Goal: Task Accomplishment & Management: Manage account settings

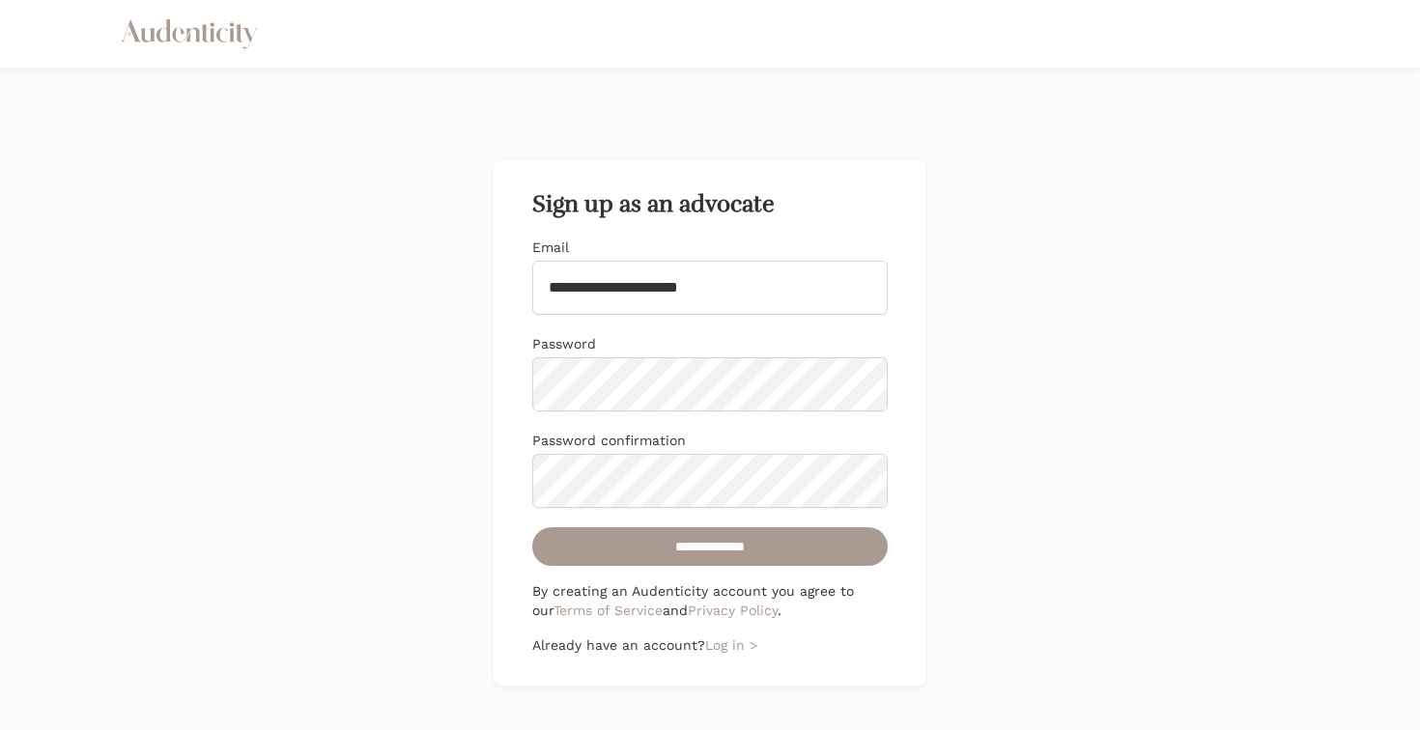
type input "**********"
click at [505, 393] on div "**********" at bounding box center [709, 422] width 433 height 525
click at [502, 383] on div "**********" at bounding box center [709, 422] width 433 height 525
click at [483, 471] on div "**********" at bounding box center [710, 423] width 1420 height 711
click at [649, 549] on input "**********" at bounding box center [709, 546] width 355 height 39
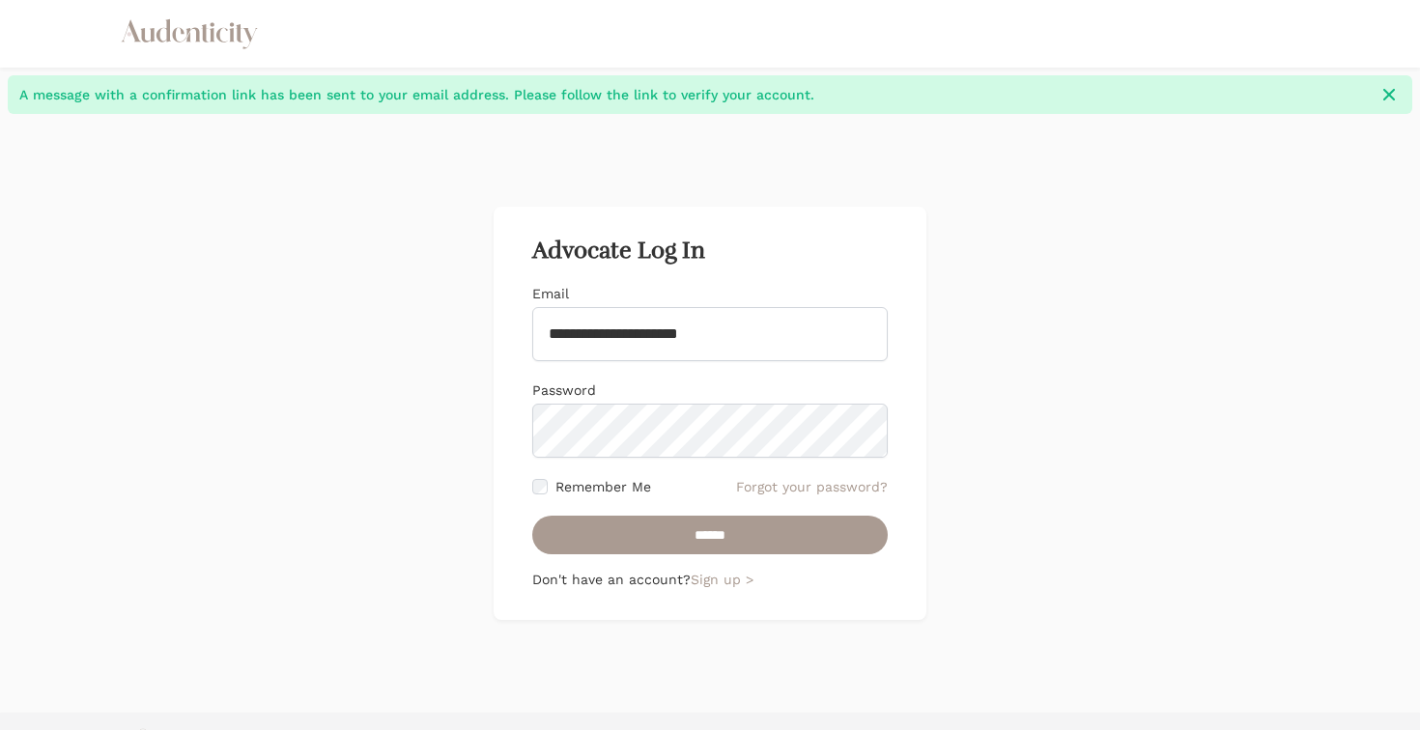
type input "**********"
click at [621, 528] on input "******" at bounding box center [709, 535] width 355 height 39
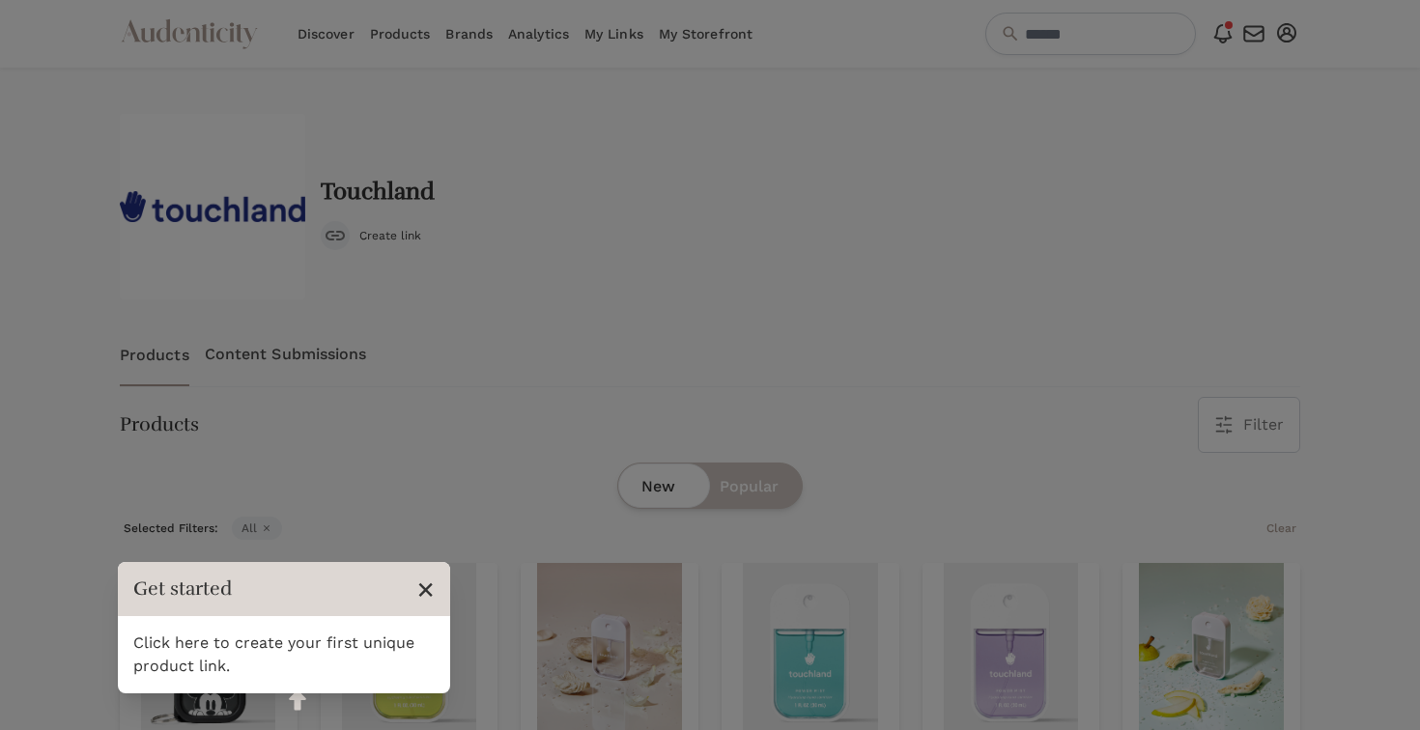
click at [427, 585] on span "×" at bounding box center [425, 589] width 18 height 37
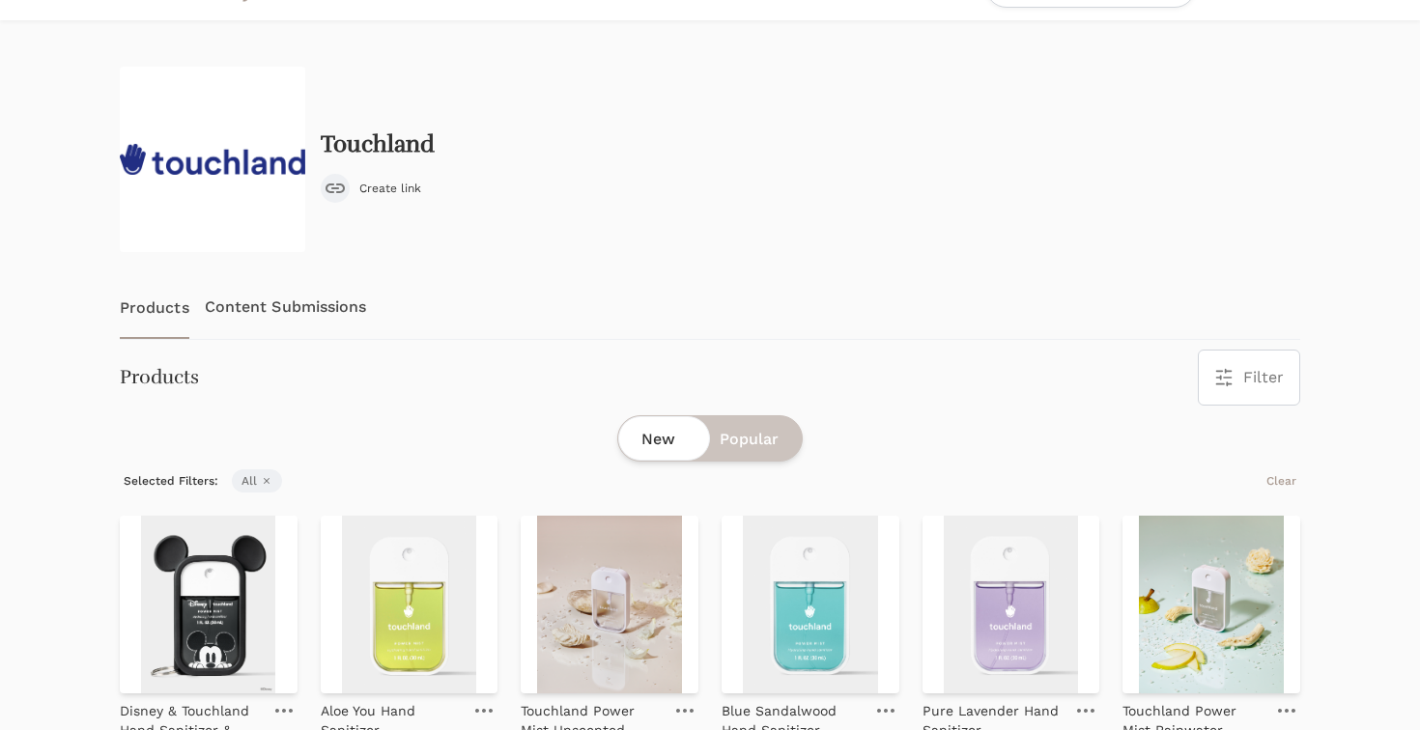
scroll to position [278, 0]
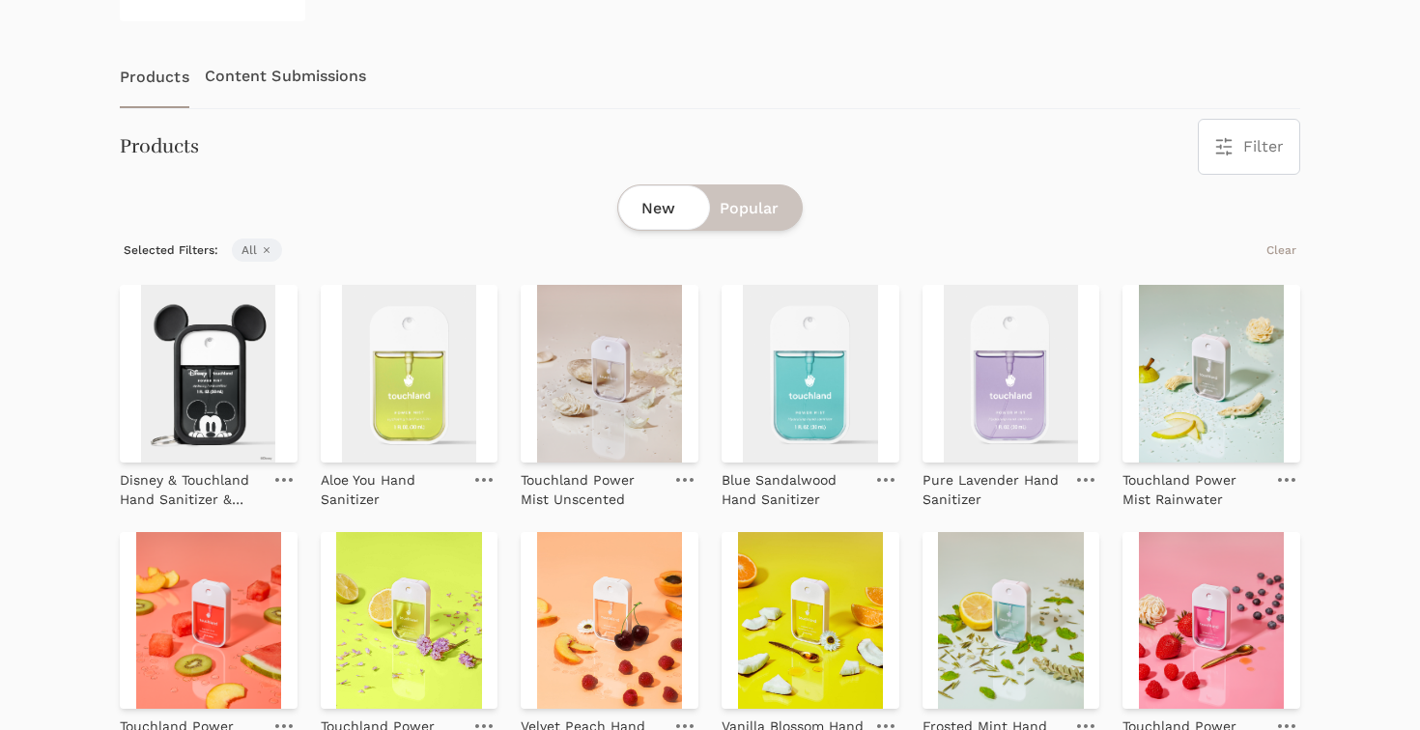
click at [747, 202] on span "Popular" at bounding box center [748, 208] width 59 height 23
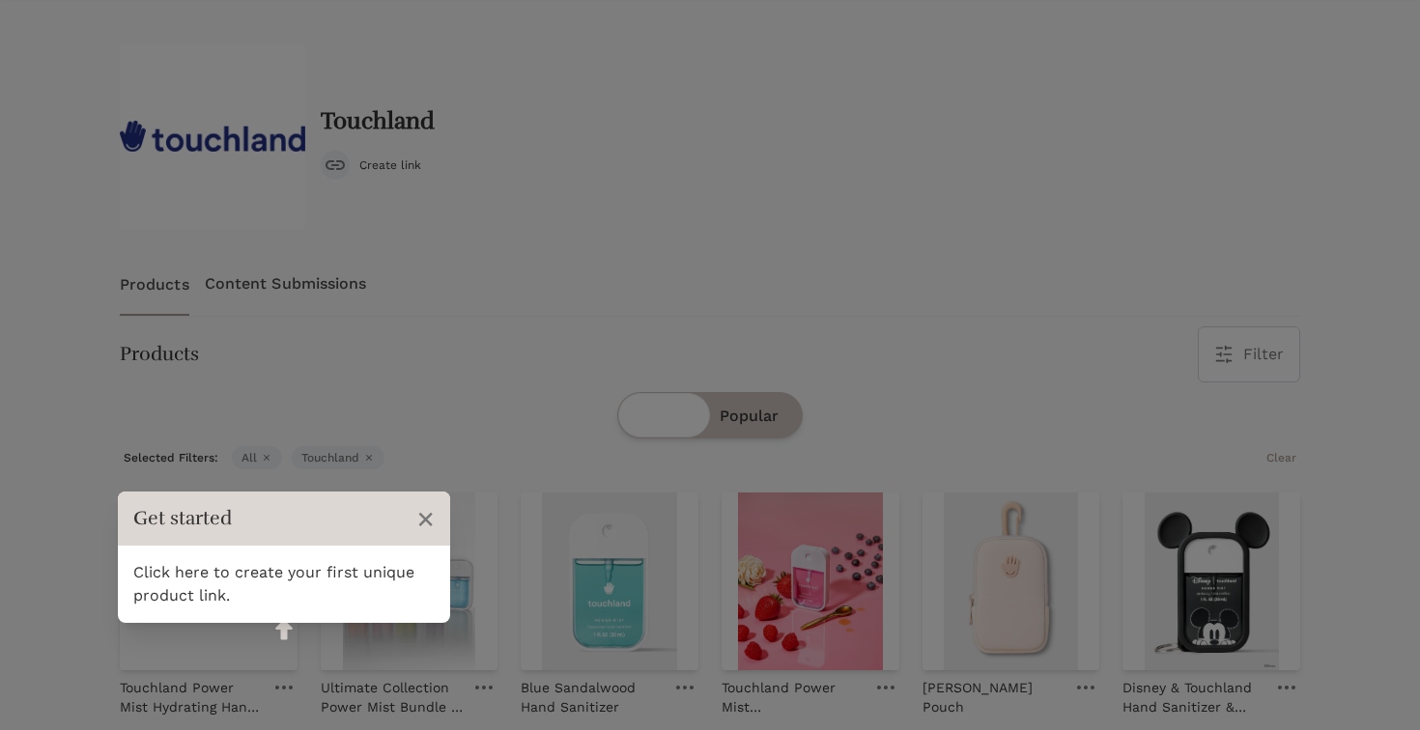
scroll to position [197, 0]
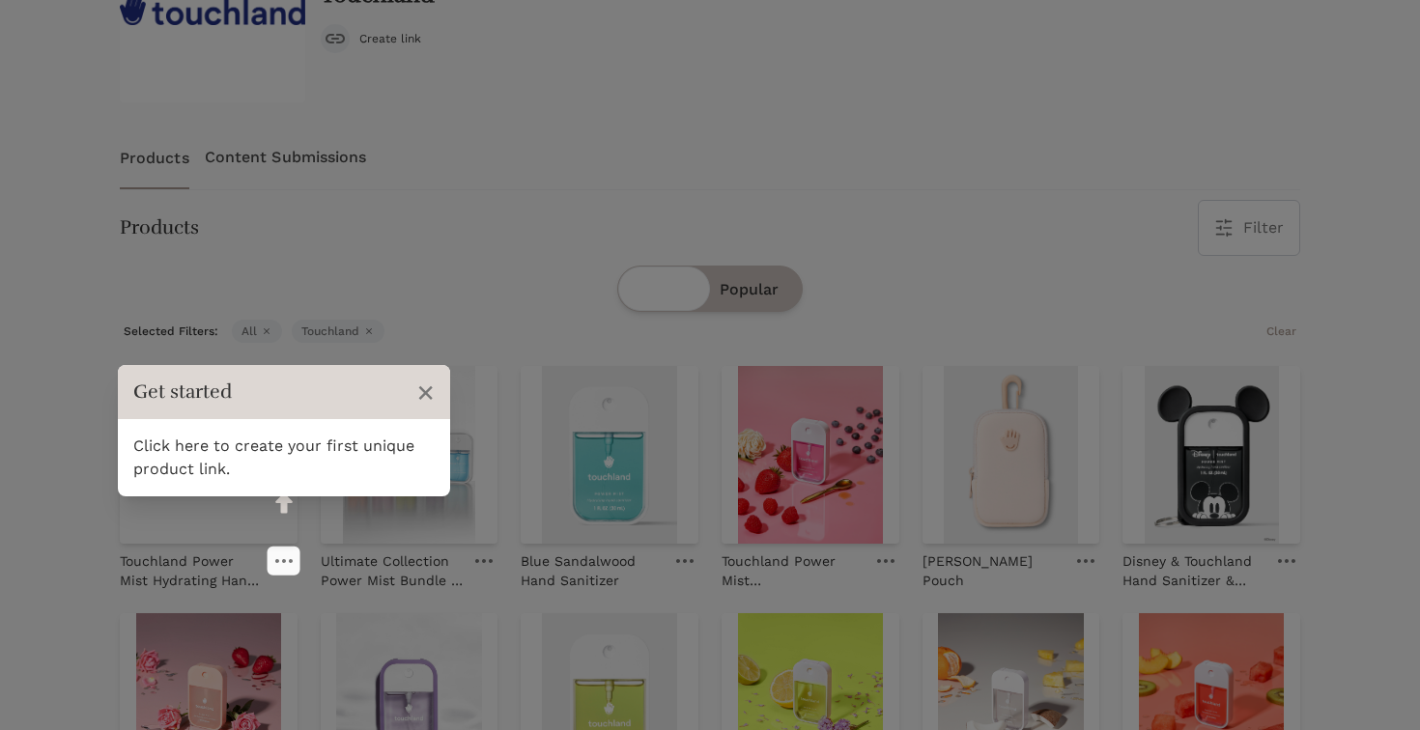
click at [265, 459] on div "Click here to create your first unique product link." at bounding box center [284, 457] width 332 height 77
click at [263, 423] on div "Click here to create your first unique product link." at bounding box center [284, 457] width 332 height 77
click at [285, 569] on link at bounding box center [283, 560] width 27 height 23
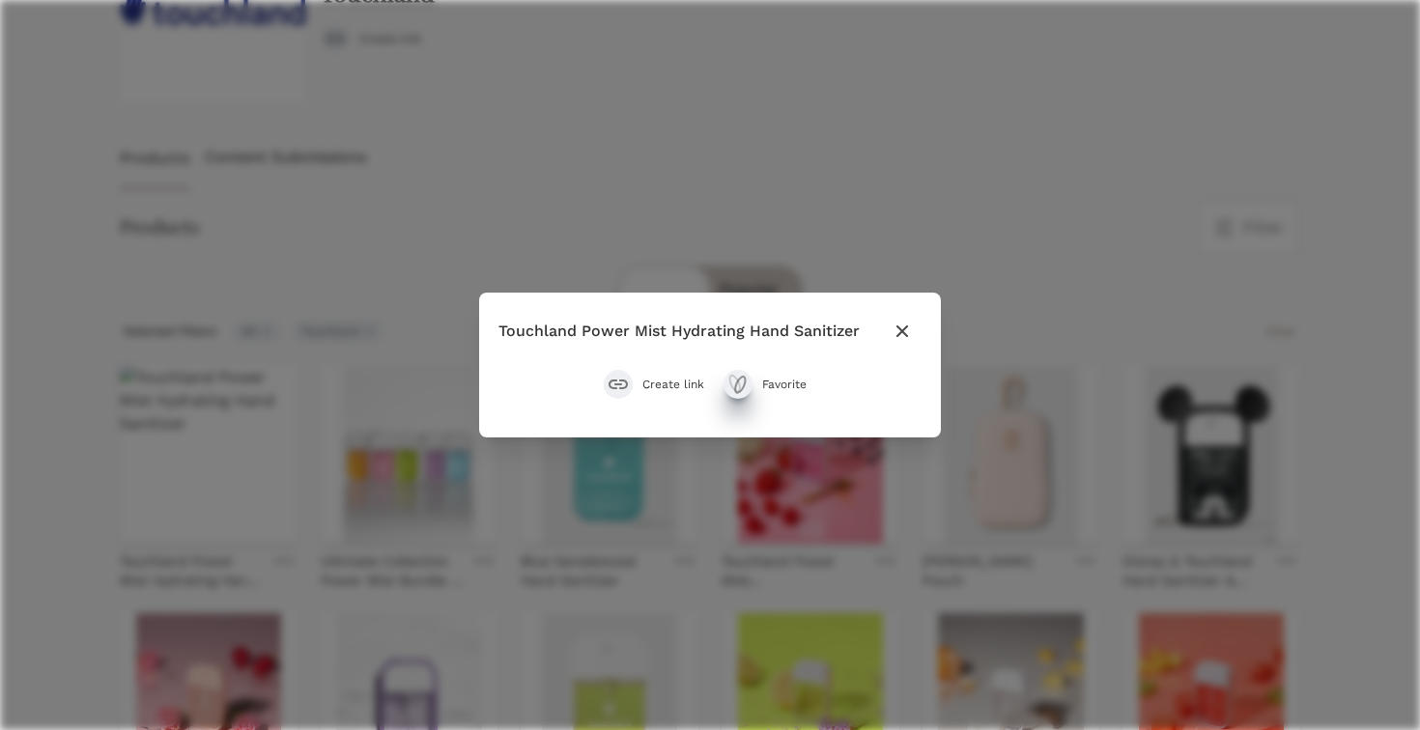
click at [745, 382] on icon "submit" at bounding box center [740, 385] width 10 height 16
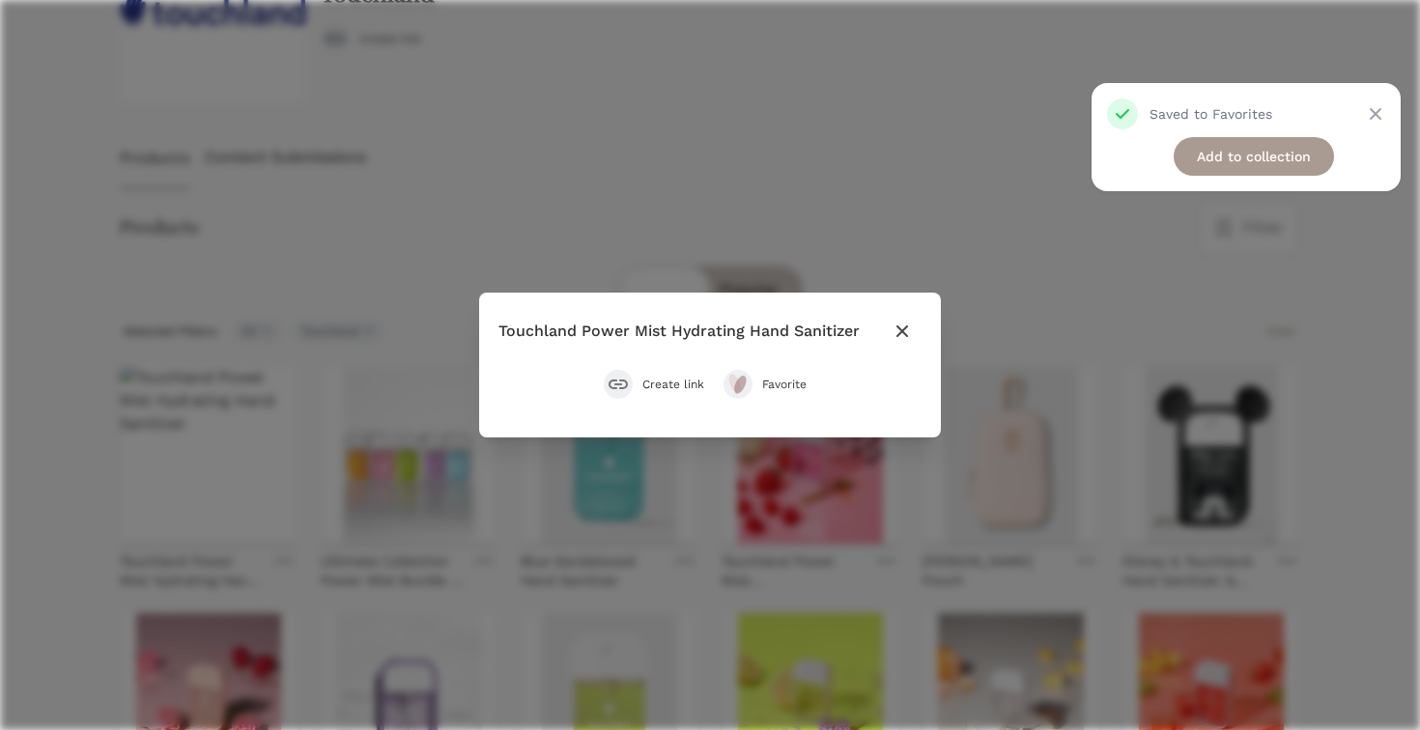
click at [622, 380] on icon "submit" at bounding box center [617, 385] width 19 height 10
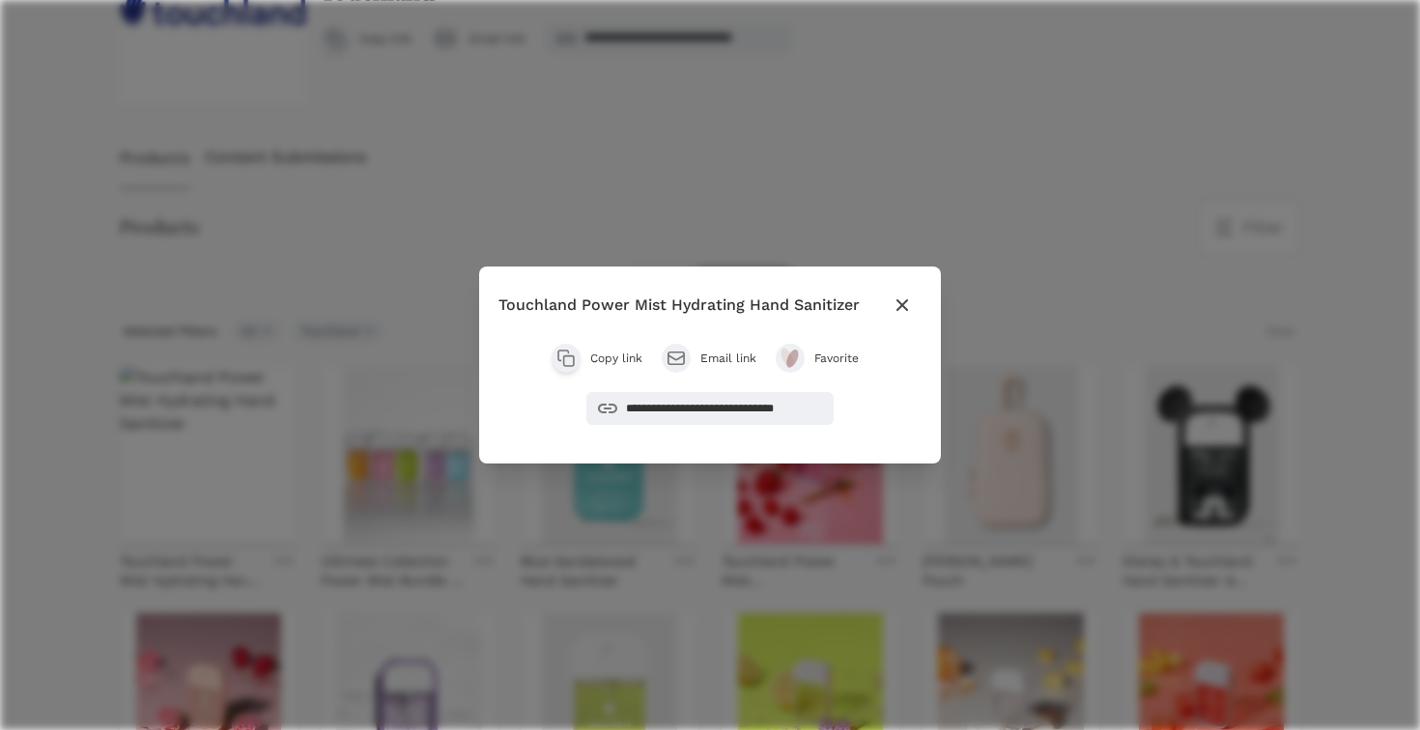
click at [902, 296] on icon "button" at bounding box center [901, 305] width 23 height 23
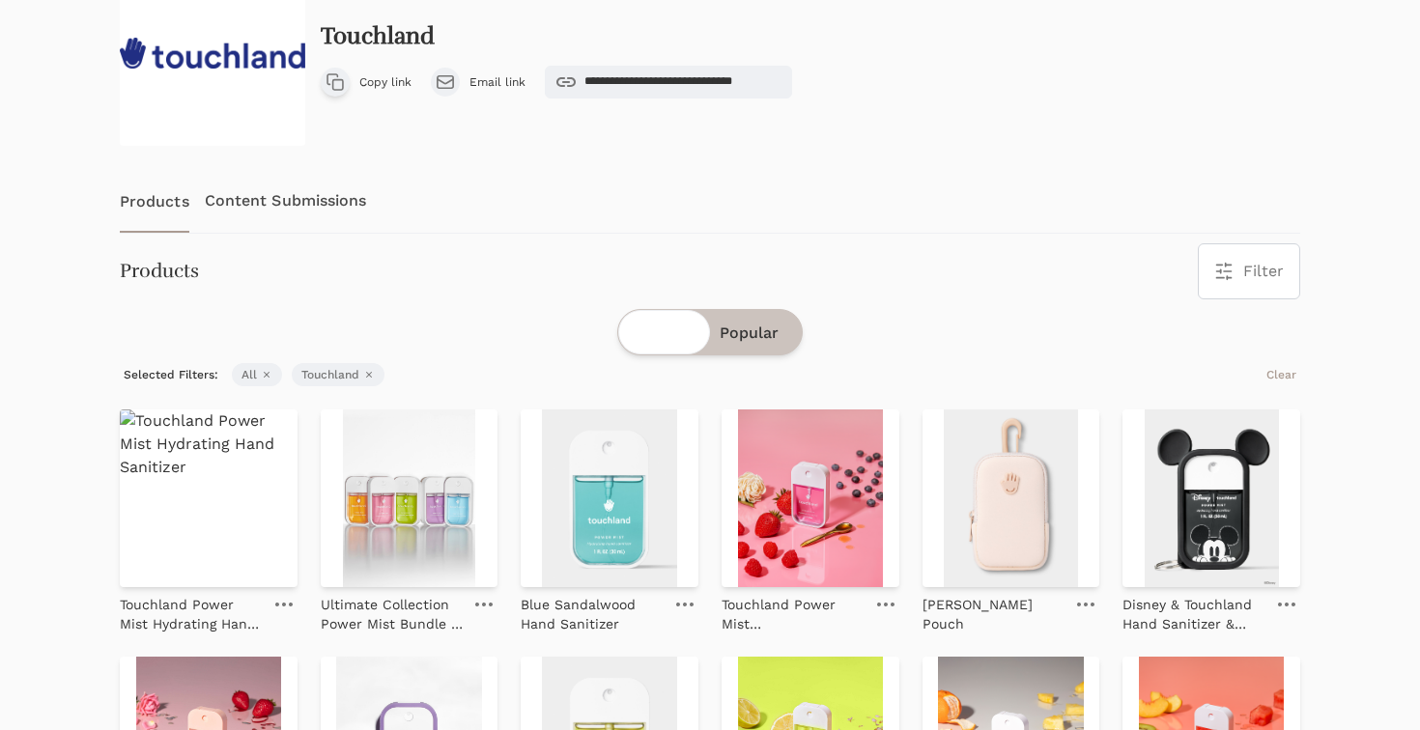
scroll to position [157, 0]
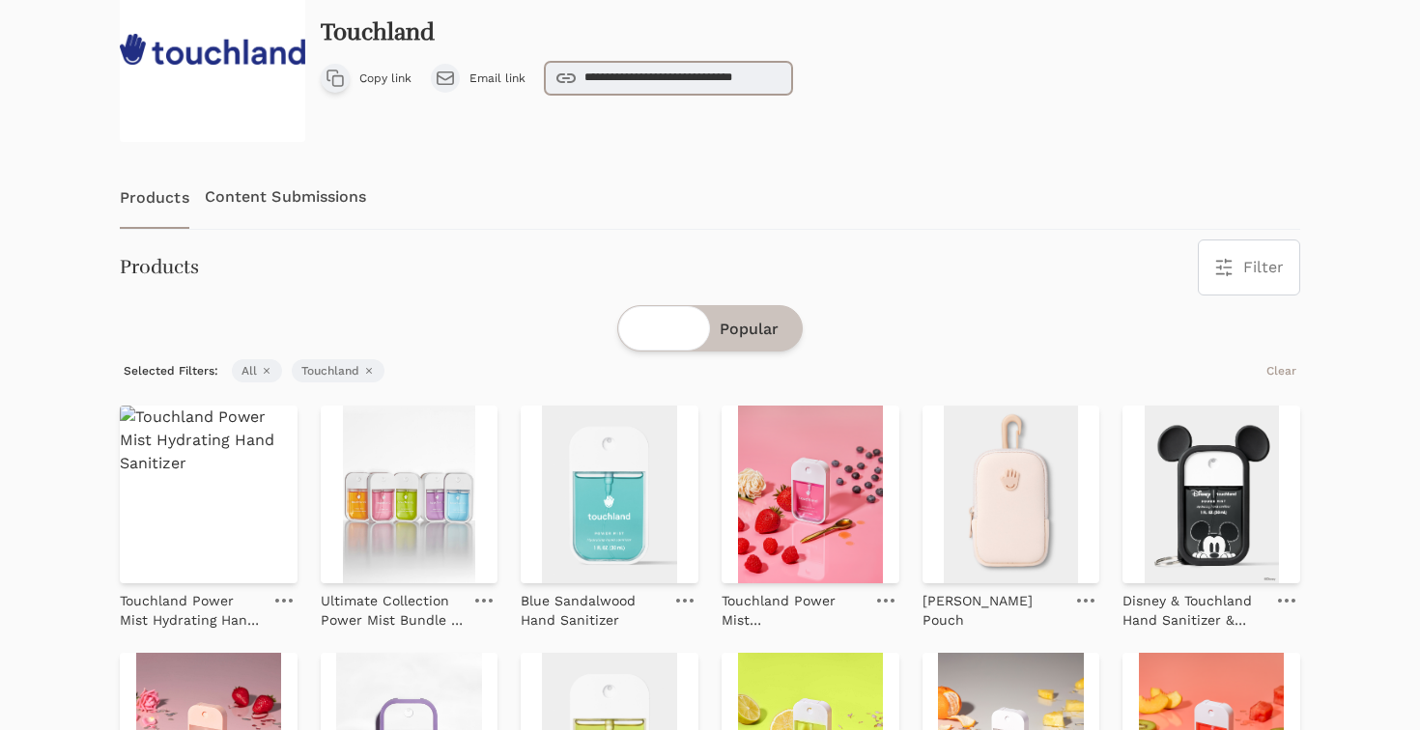
click at [690, 73] on input "**********" at bounding box center [668, 78] width 247 height 33
click at [688, 83] on input "**********" at bounding box center [668, 78] width 247 height 33
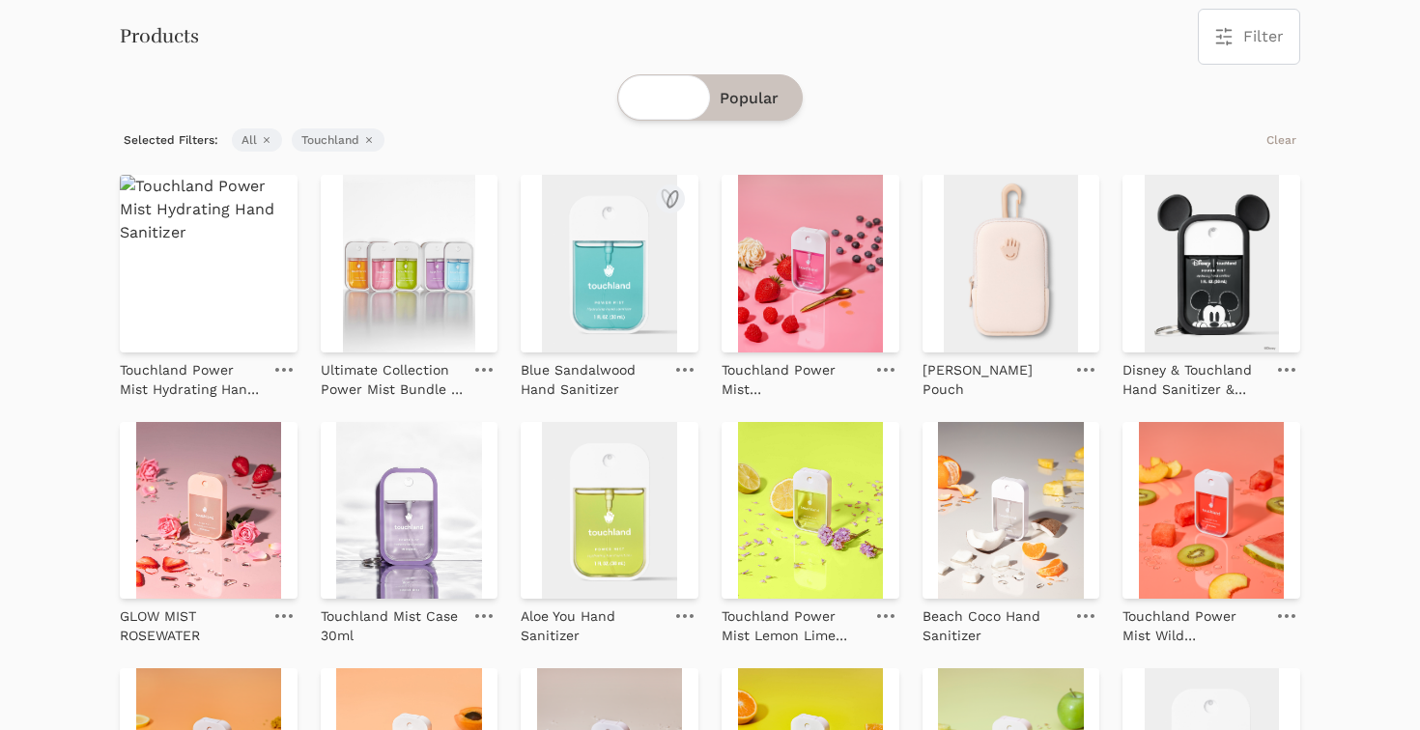
scroll to position [389, 0]
click at [405, 294] on img at bounding box center [410, 263] width 178 height 178
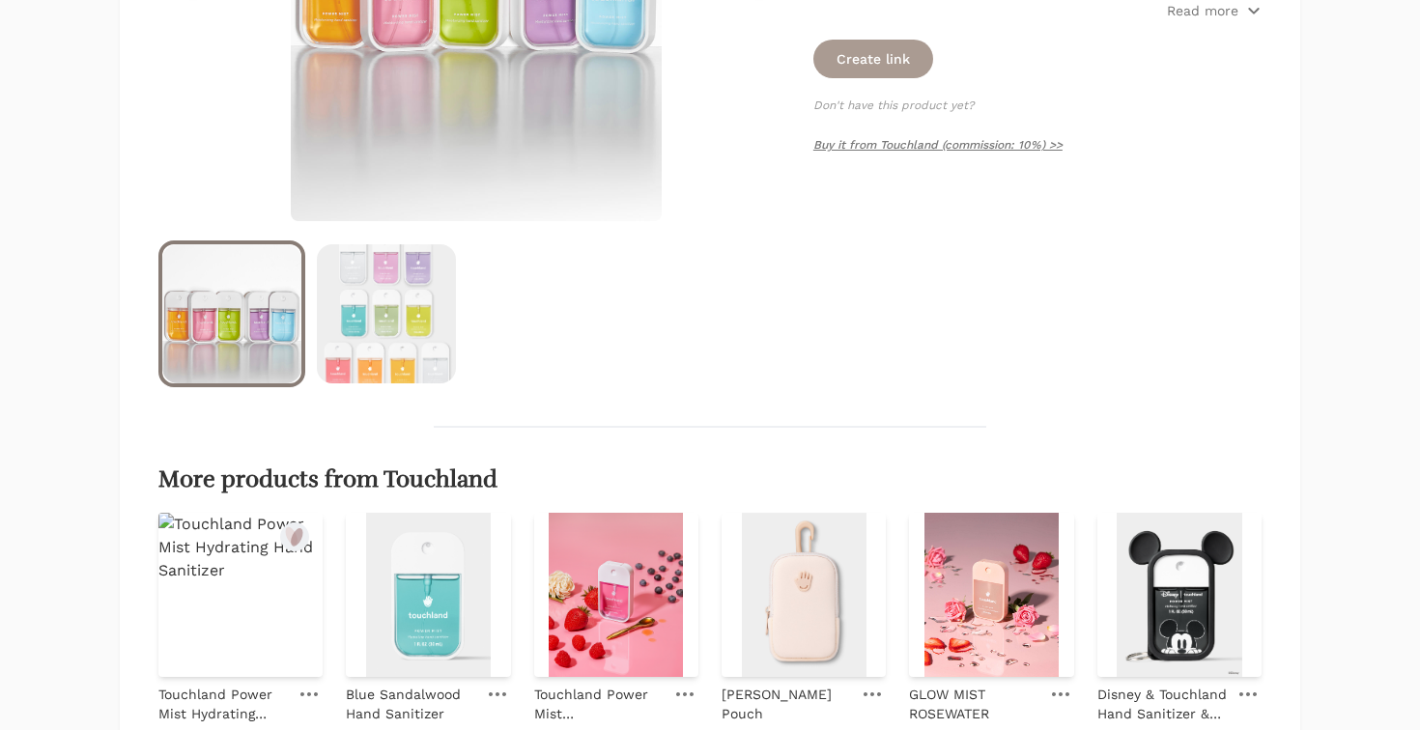
scroll to position [551, 0]
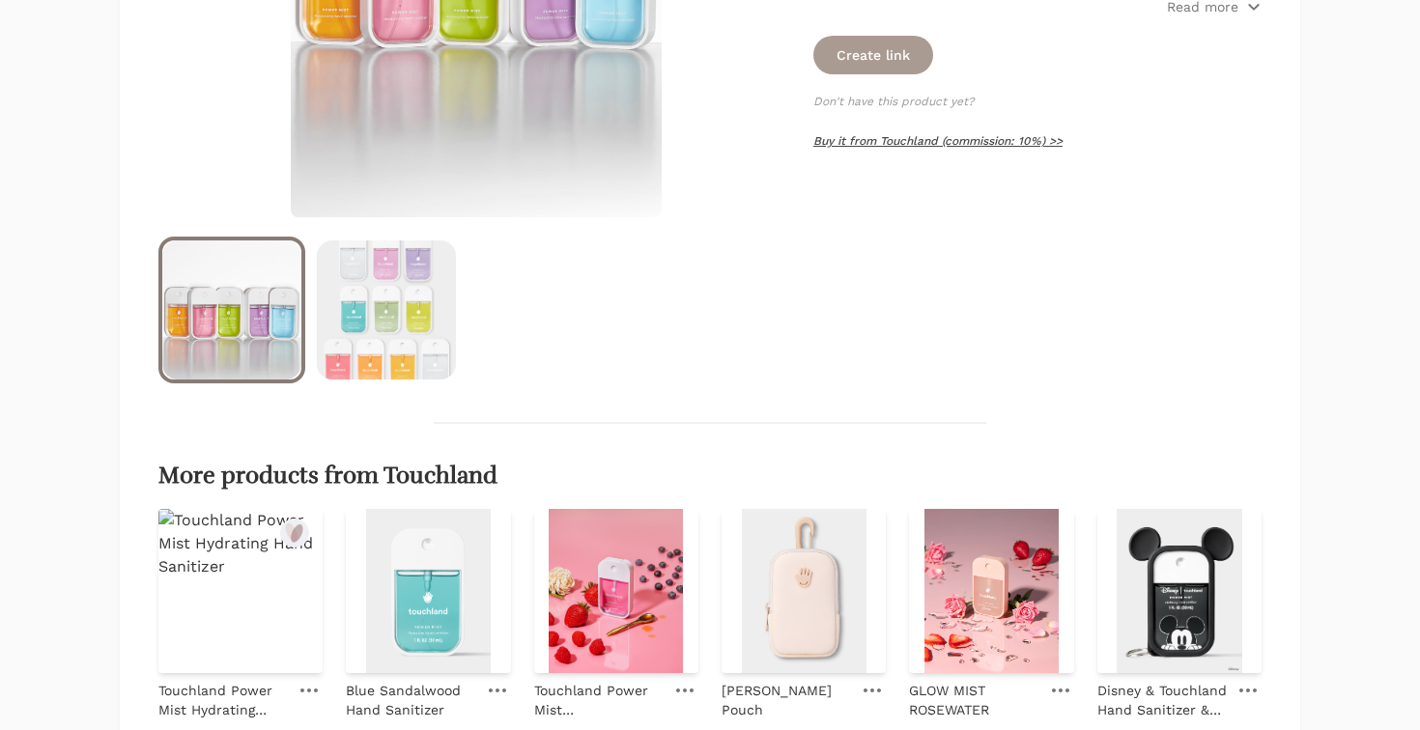
click at [927, 143] on link "Buy it from Touchland (commission: 10%) >>" at bounding box center [937, 141] width 249 height 14
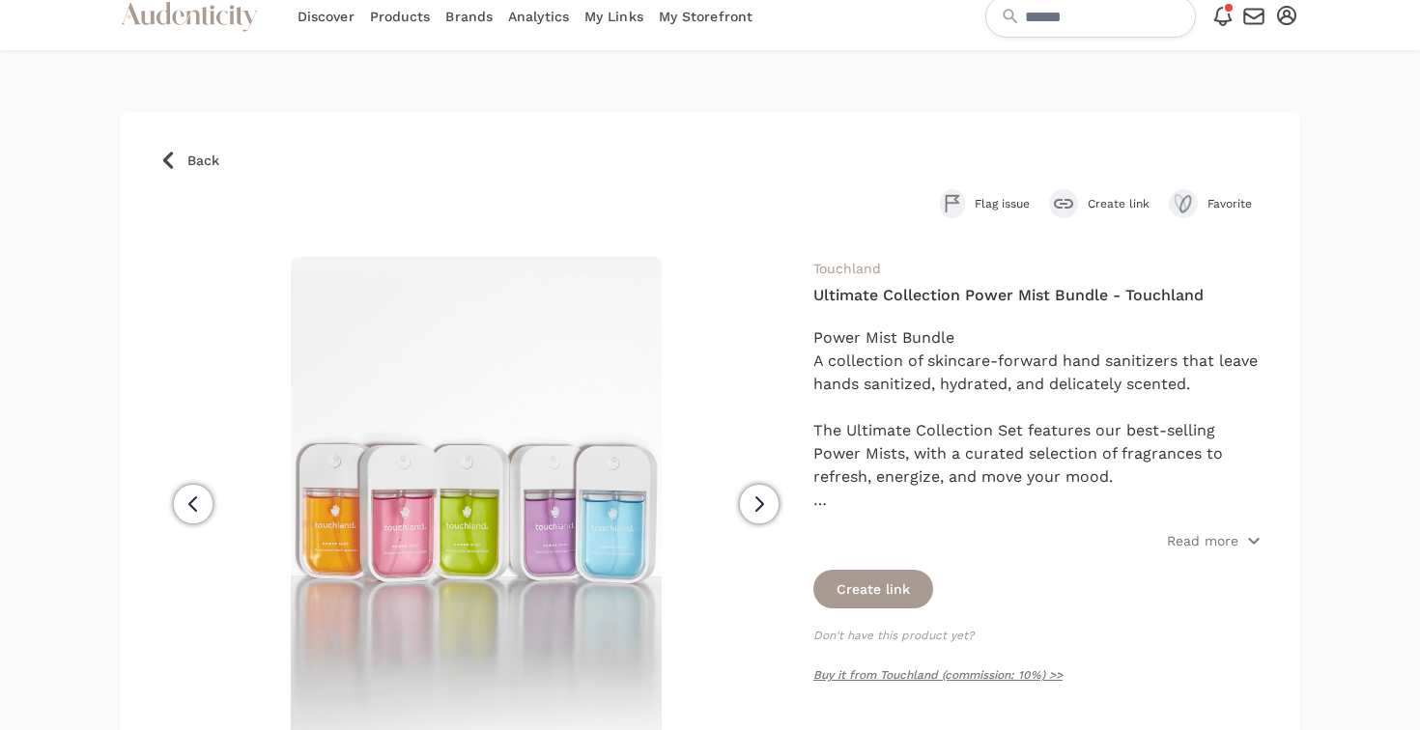
scroll to position [0, 0]
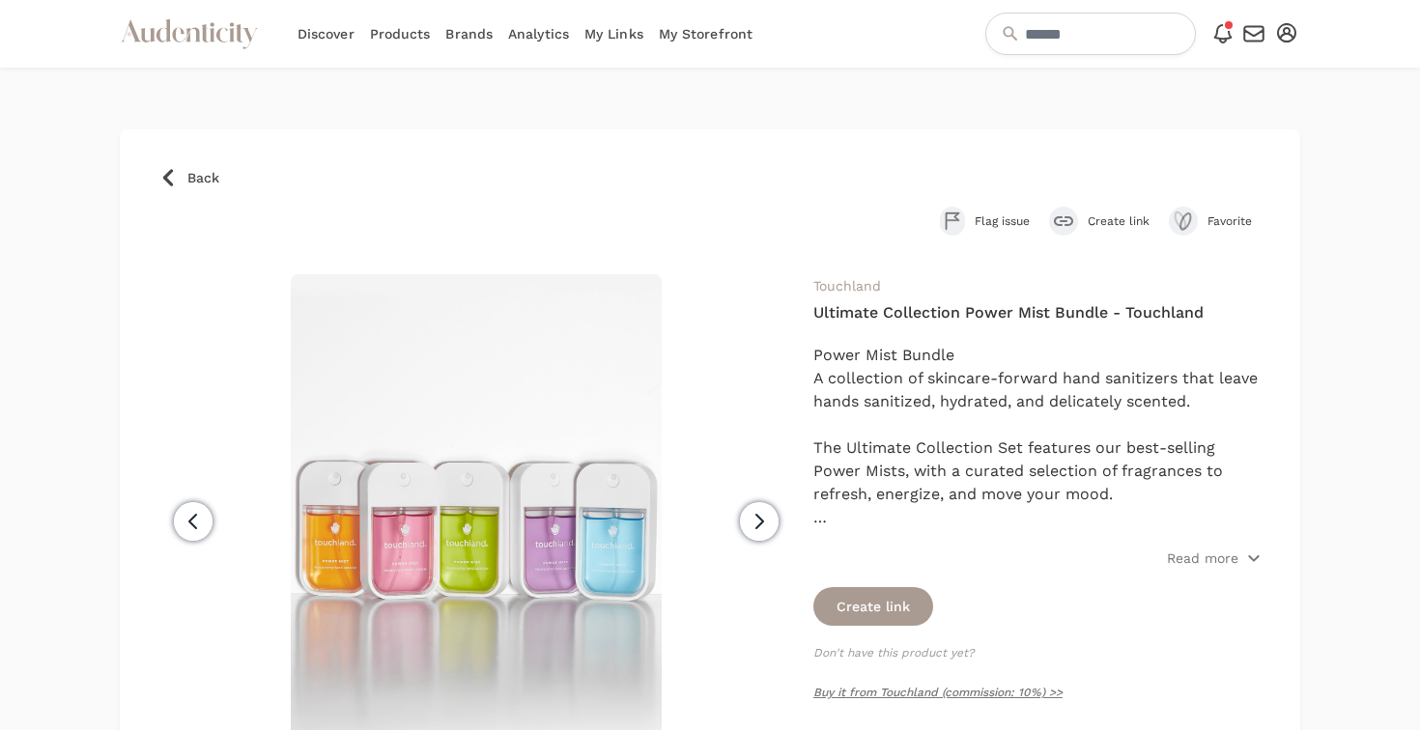
click at [461, 34] on link "Brands" at bounding box center [468, 34] width 47 height 68
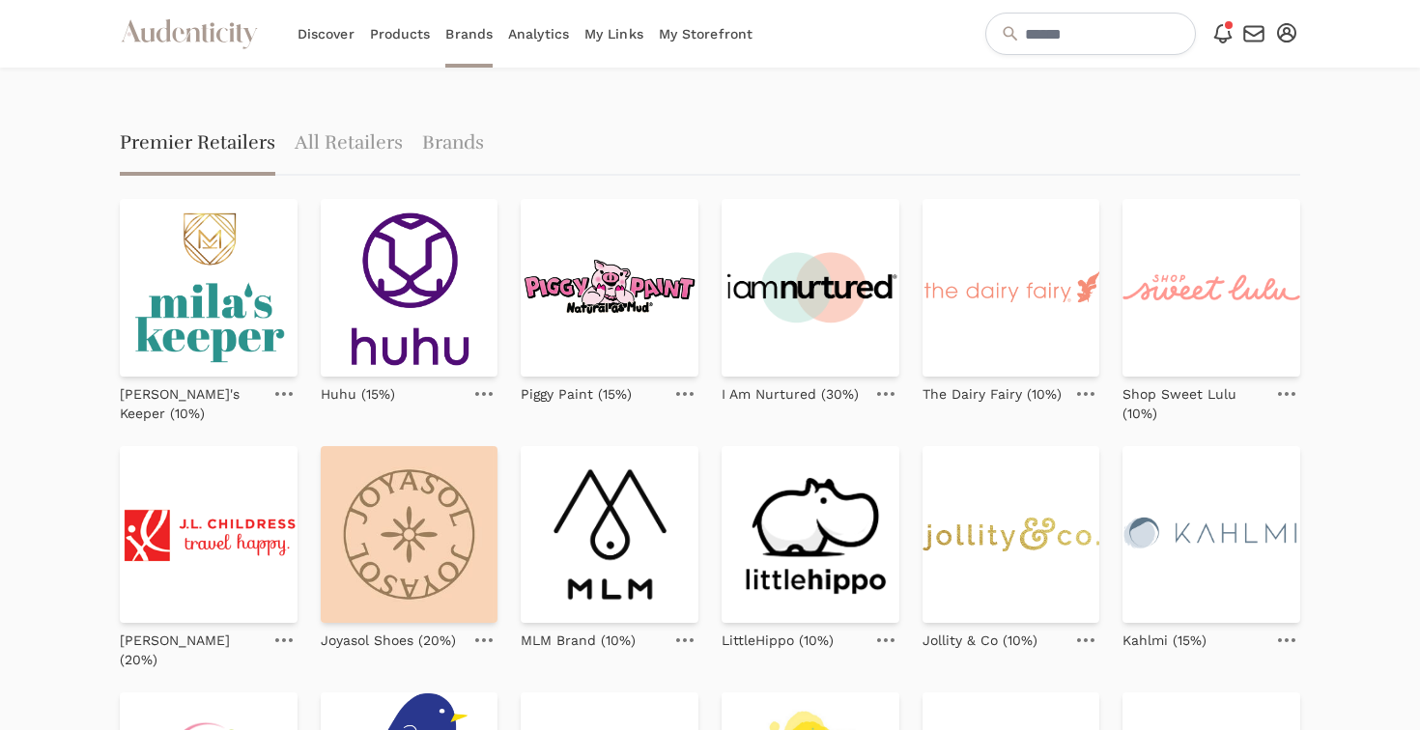
click at [333, 32] on link "Discover" at bounding box center [325, 34] width 57 height 68
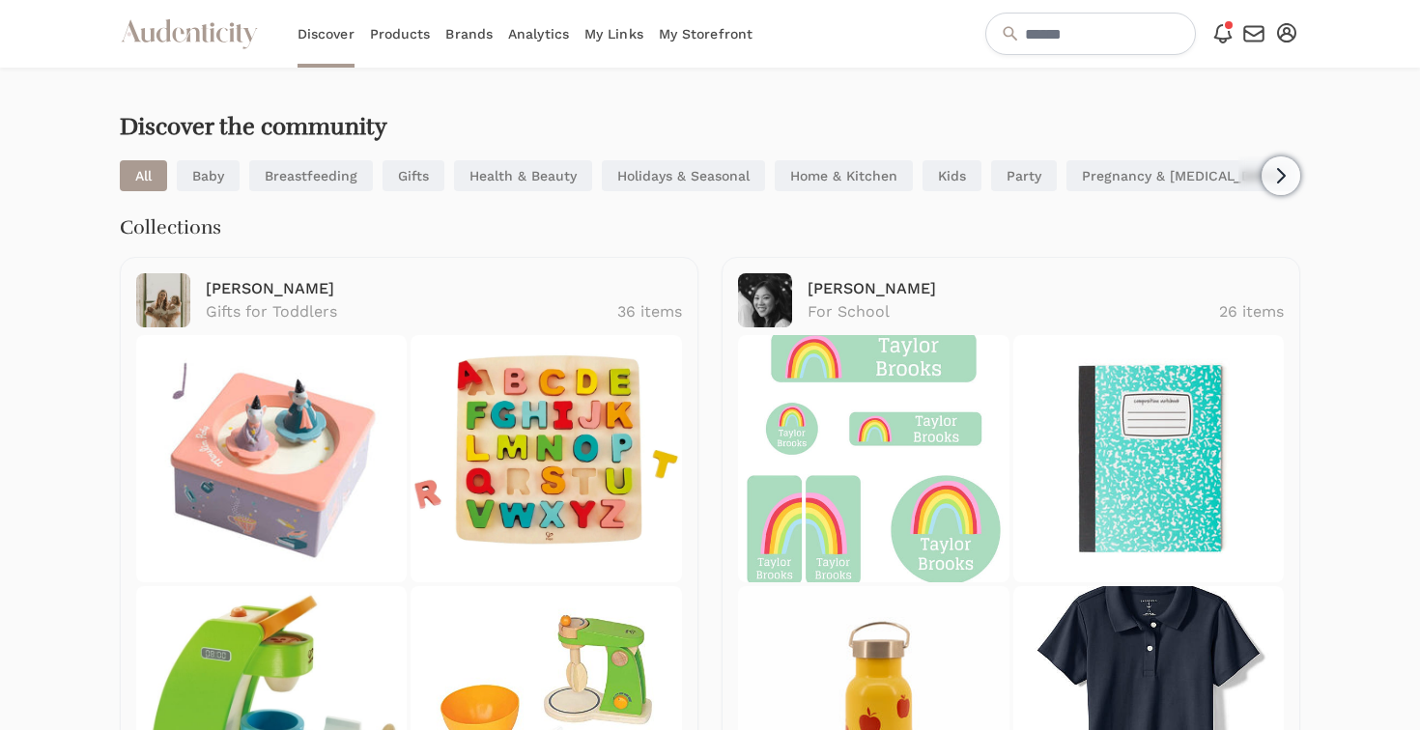
click at [404, 39] on link "Products" at bounding box center [400, 34] width 61 height 68
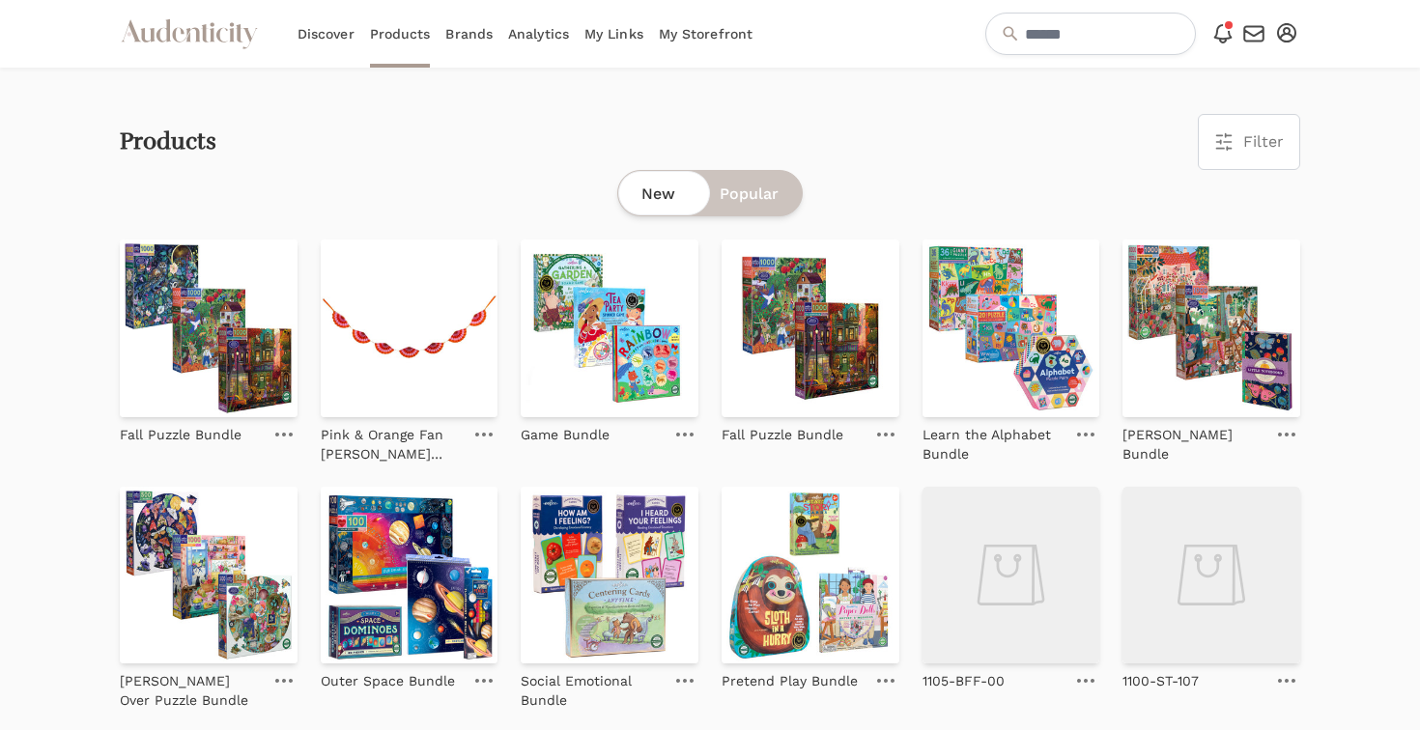
click at [678, 37] on link "My Storefront" at bounding box center [706, 34] width 94 height 68
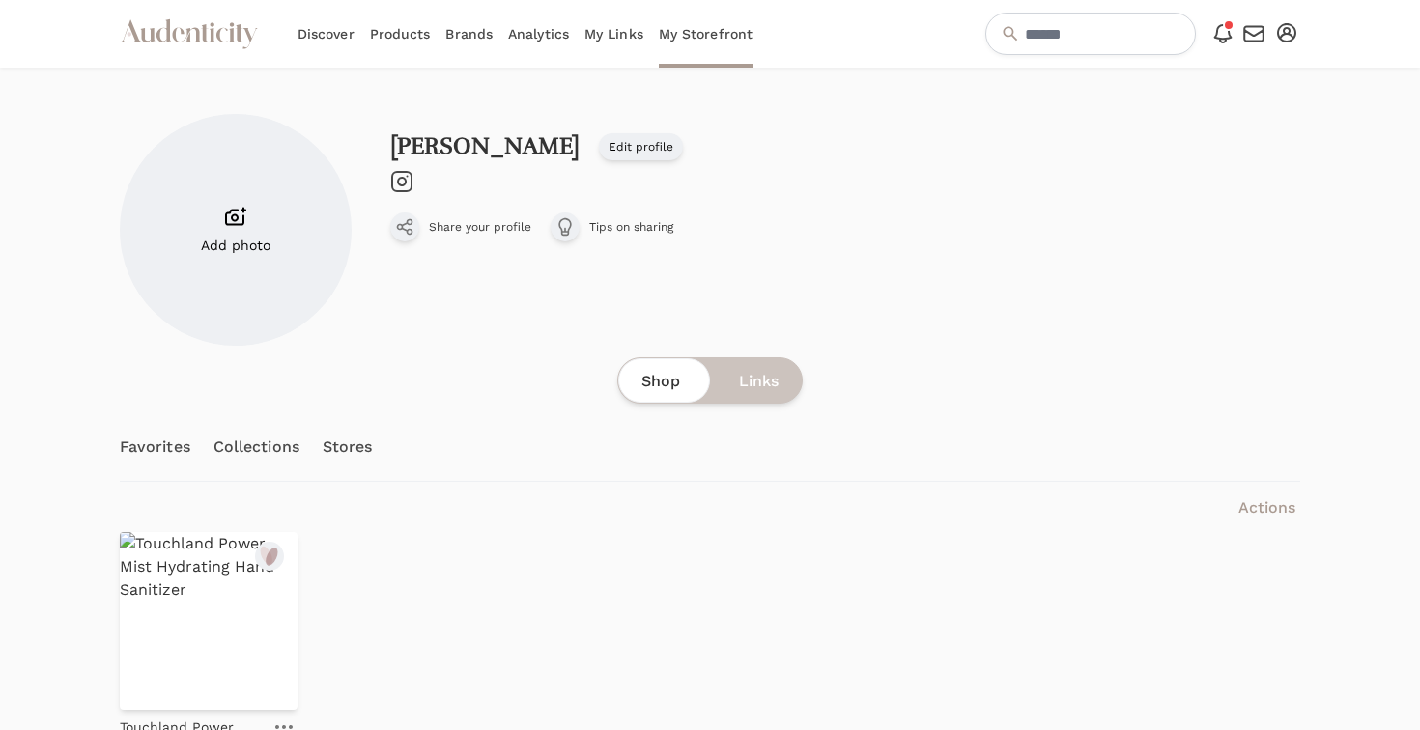
click at [419, 34] on link "Products" at bounding box center [400, 34] width 61 height 68
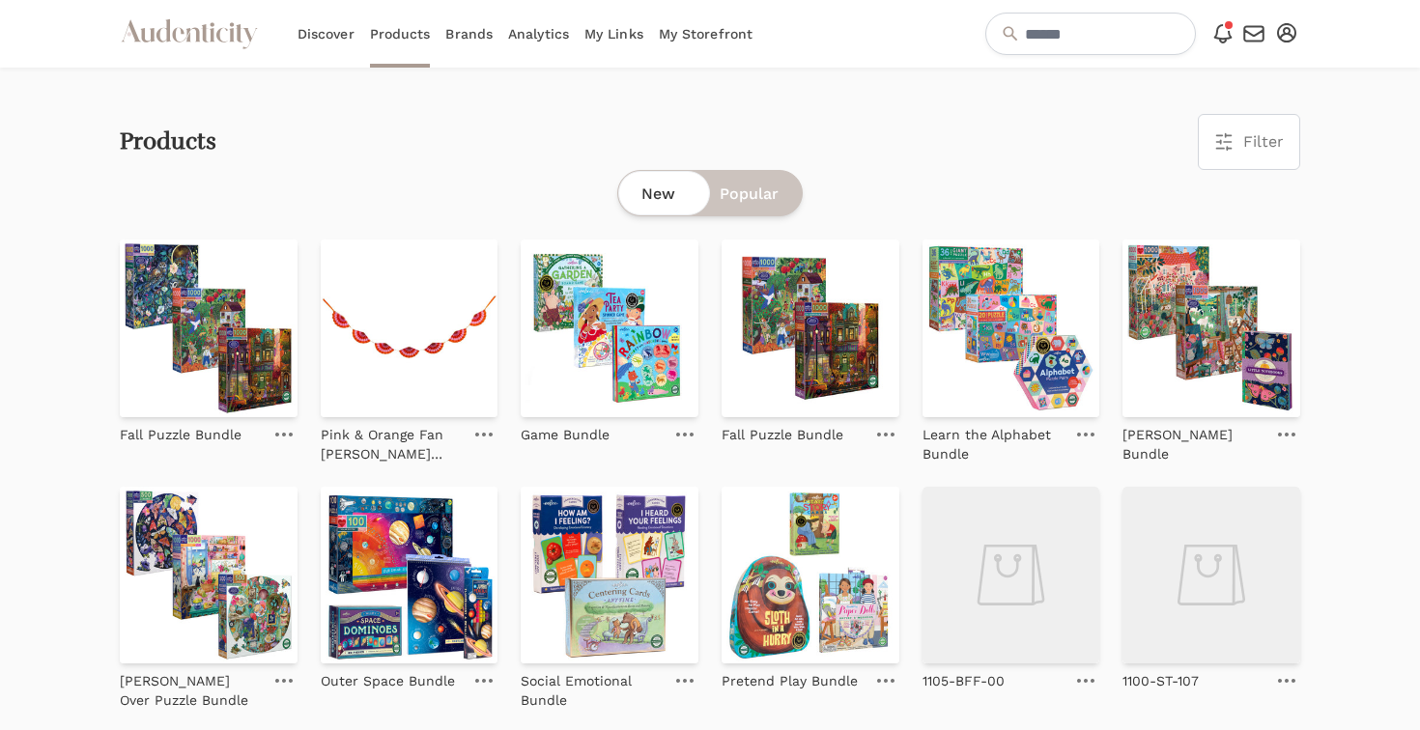
click at [1253, 134] on span "Filter" at bounding box center [1263, 141] width 41 height 23
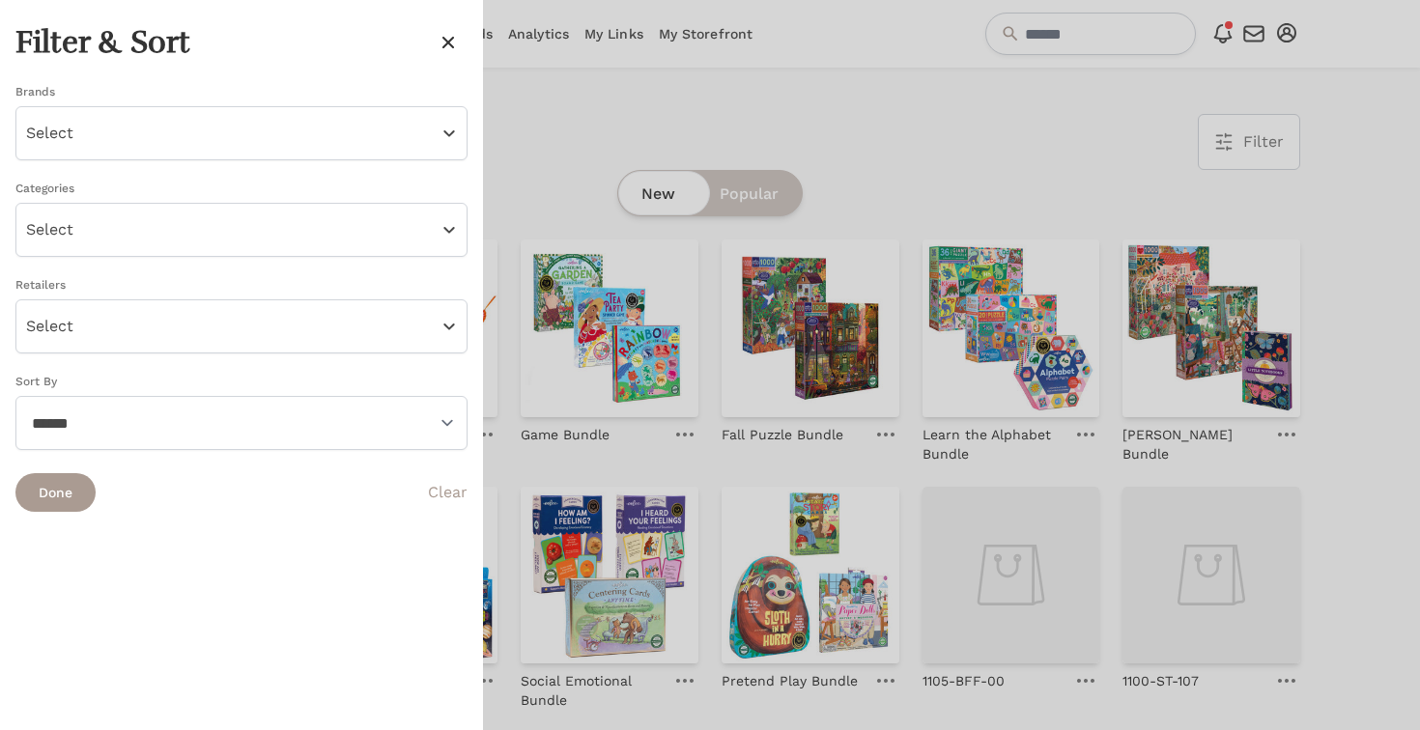
click at [200, 138] on button "Select" at bounding box center [241, 133] width 452 height 54
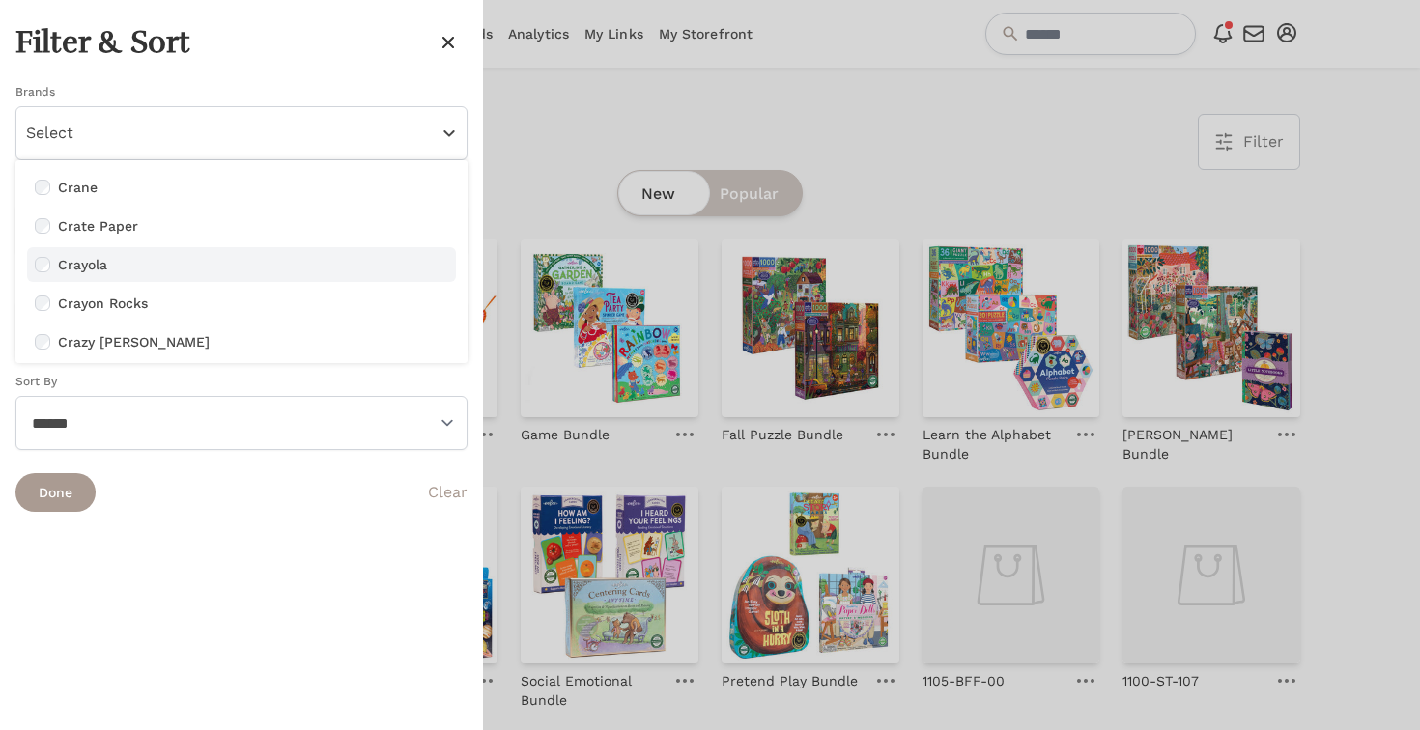
scroll to position [3022, 0]
click at [141, 127] on button "Select" at bounding box center [241, 133] width 452 height 54
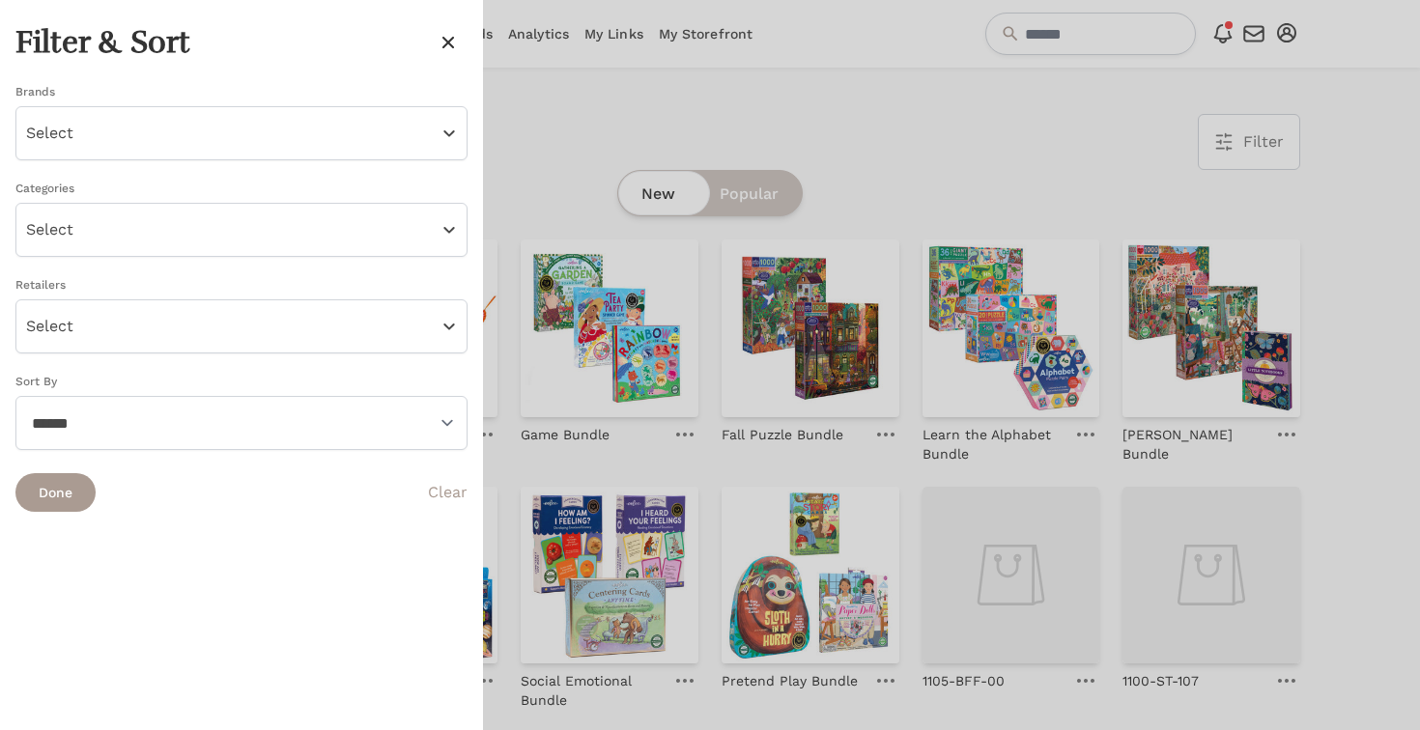
click at [116, 246] on button "Select" at bounding box center [241, 230] width 452 height 54
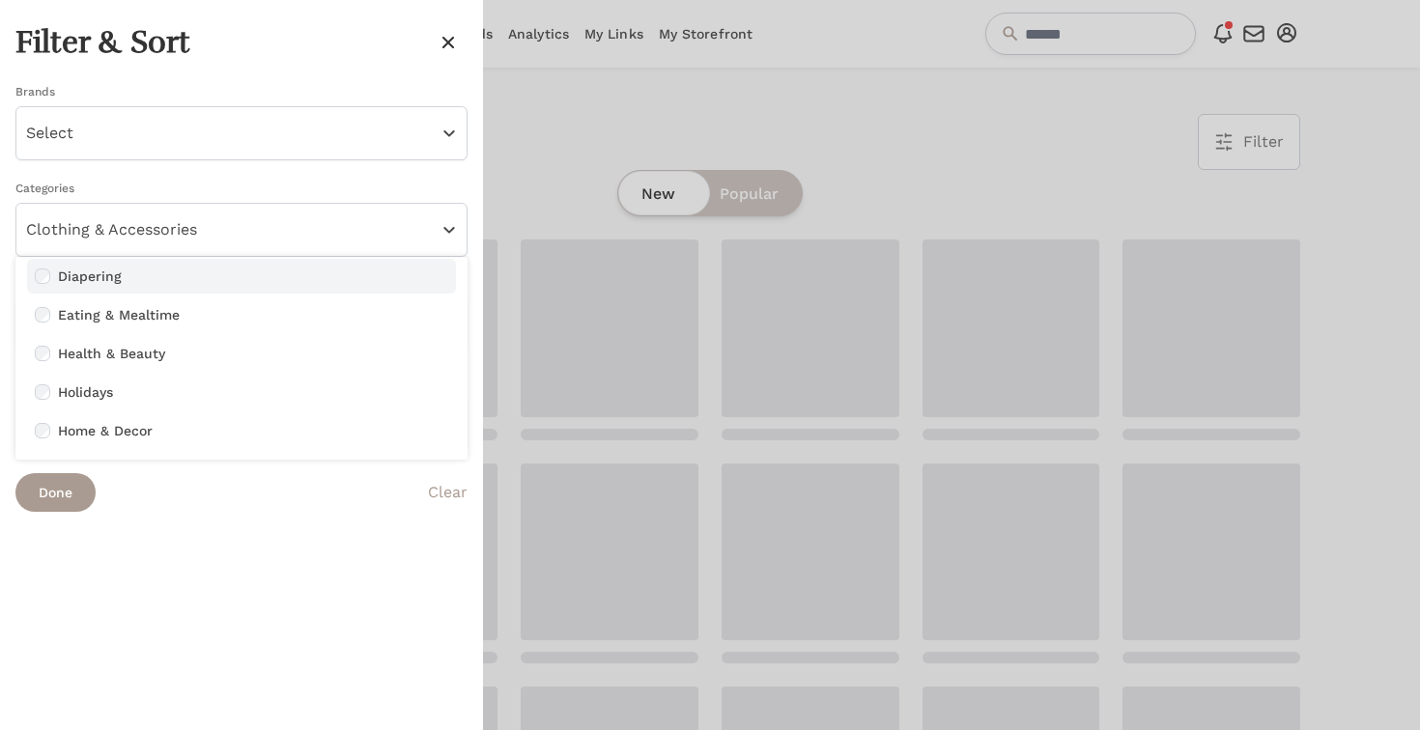
scroll to position [339, 0]
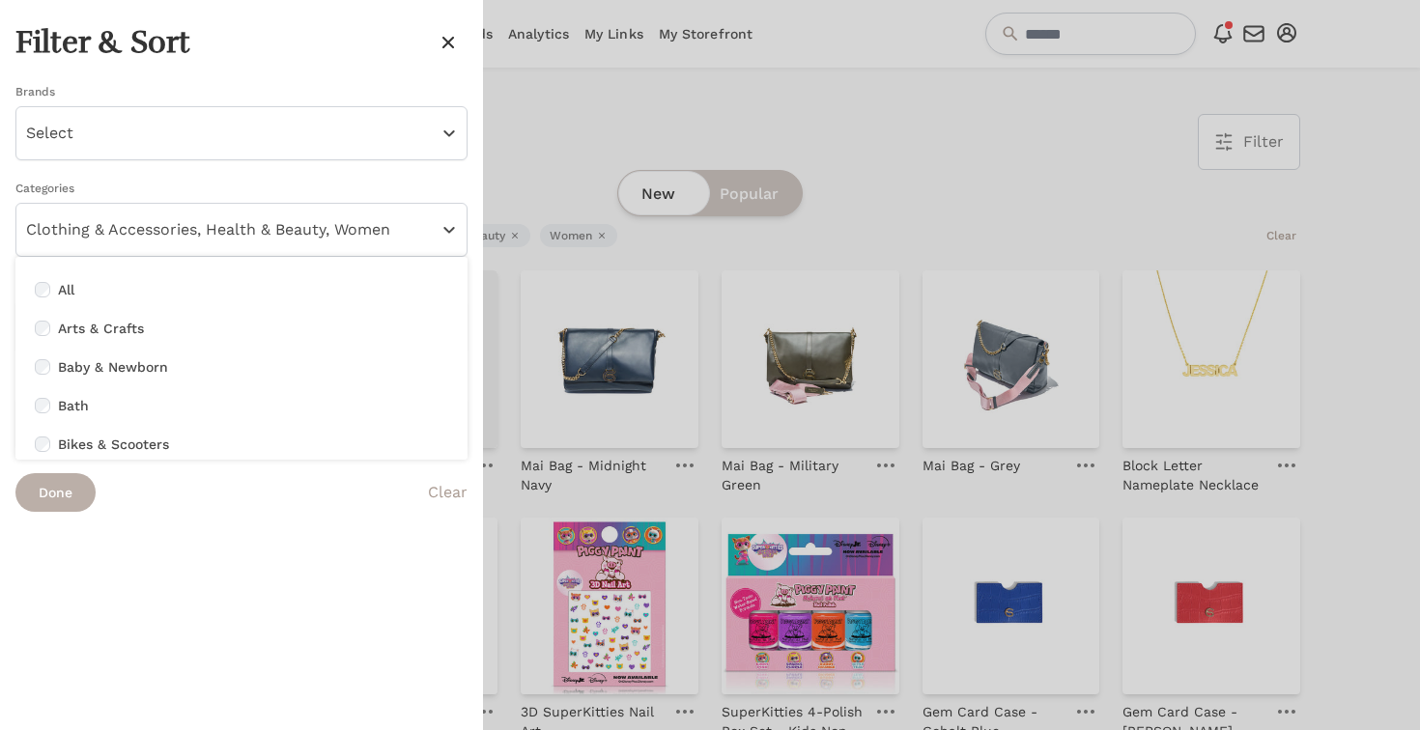
click at [64, 498] on button "Done" at bounding box center [55, 492] width 80 height 39
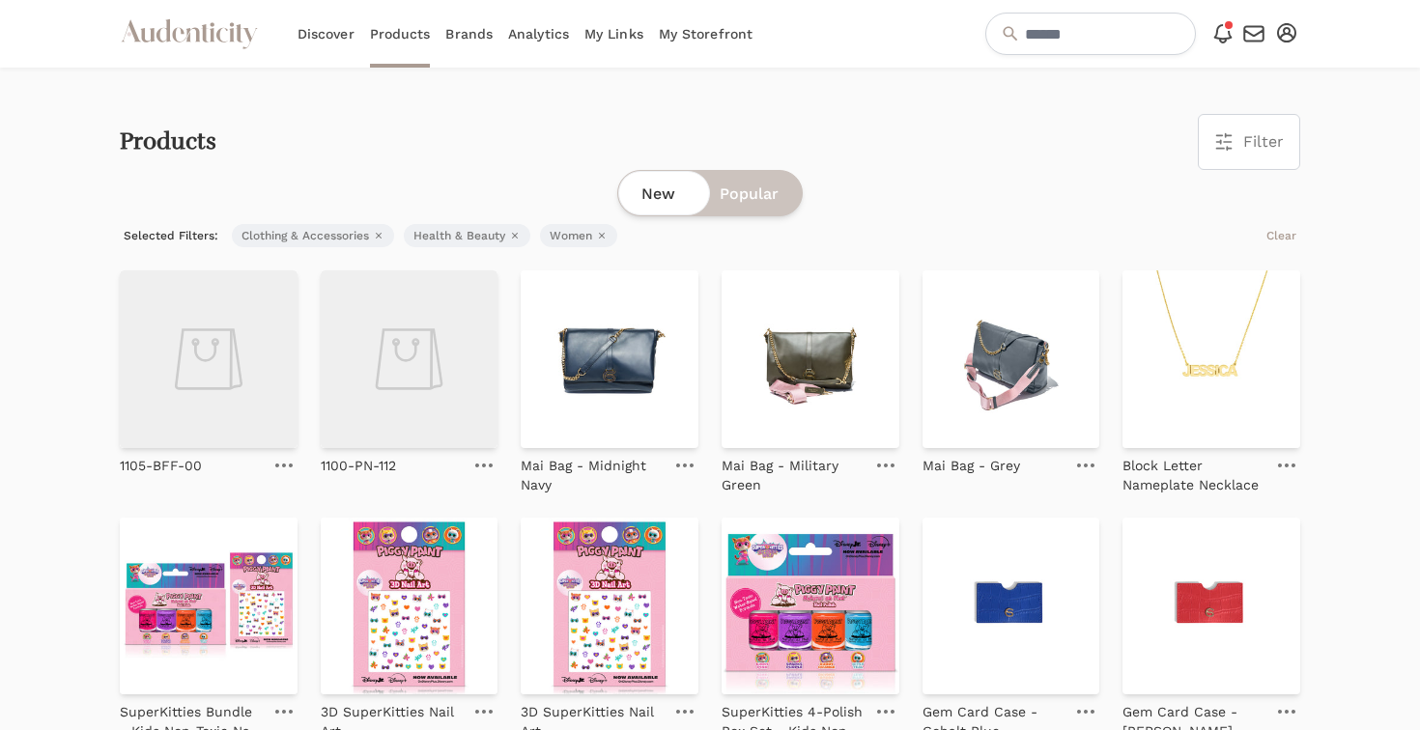
click at [376, 234] on icon "button" at bounding box center [379, 236] width 12 height 12
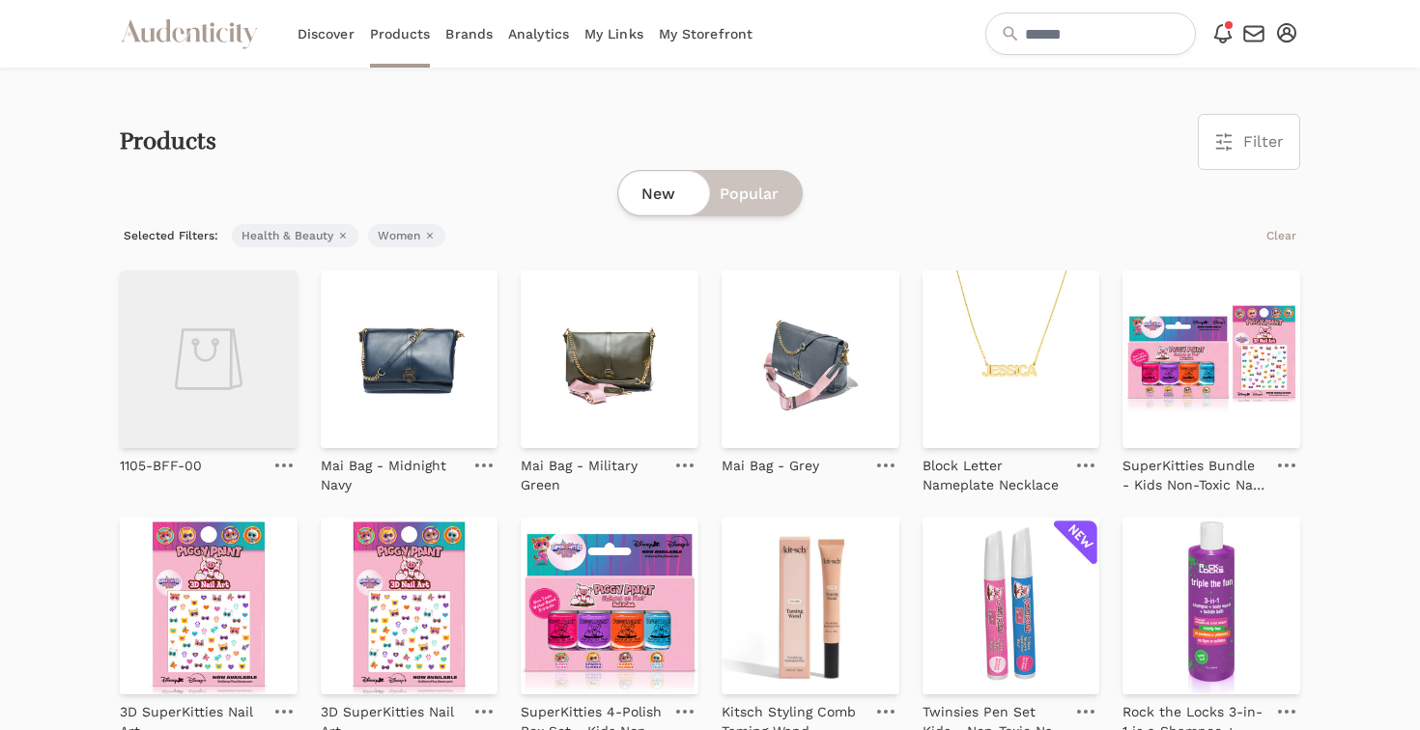
click at [707, 40] on link "My Storefront" at bounding box center [706, 34] width 94 height 68
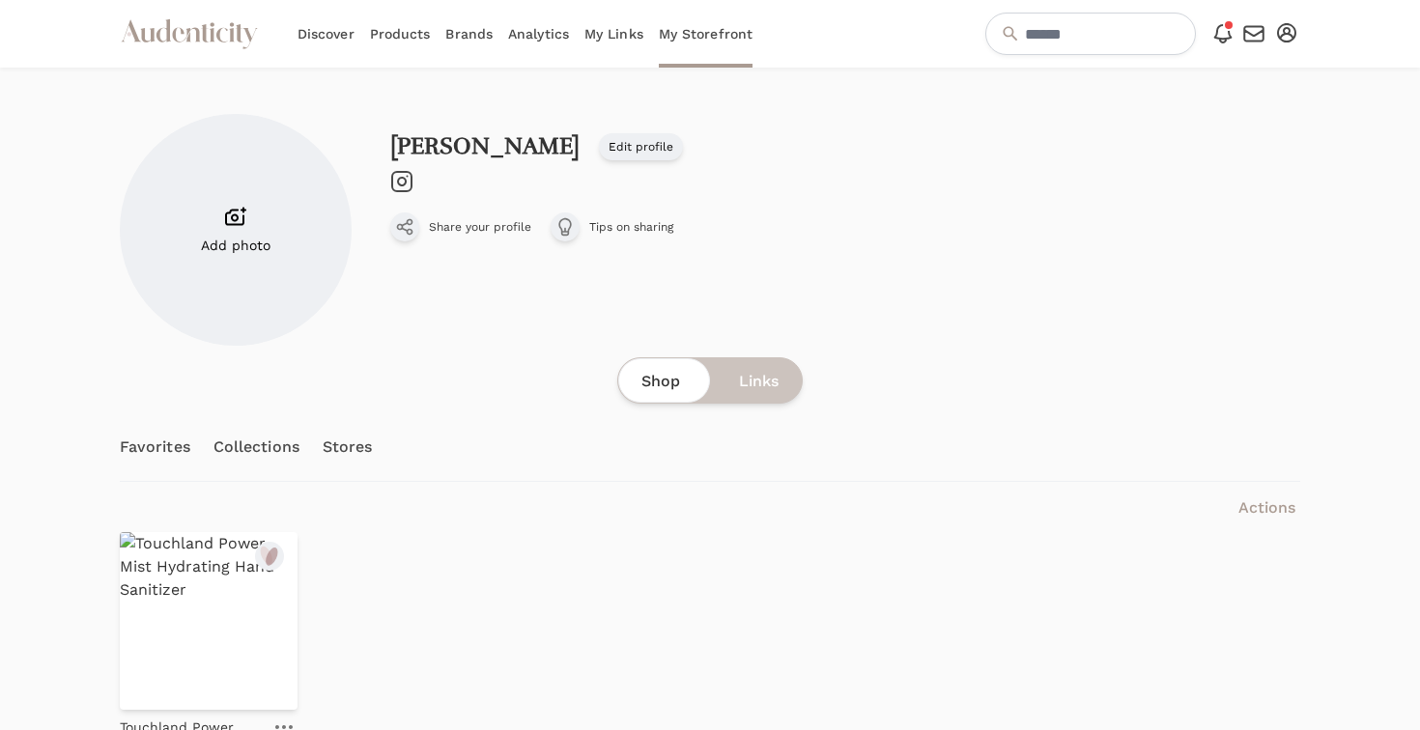
click at [1280, 41] on icon "button" at bounding box center [1286, 32] width 19 height 19
click at [1231, 93] on link "My Profile" at bounding box center [1222, 101] width 155 height 35
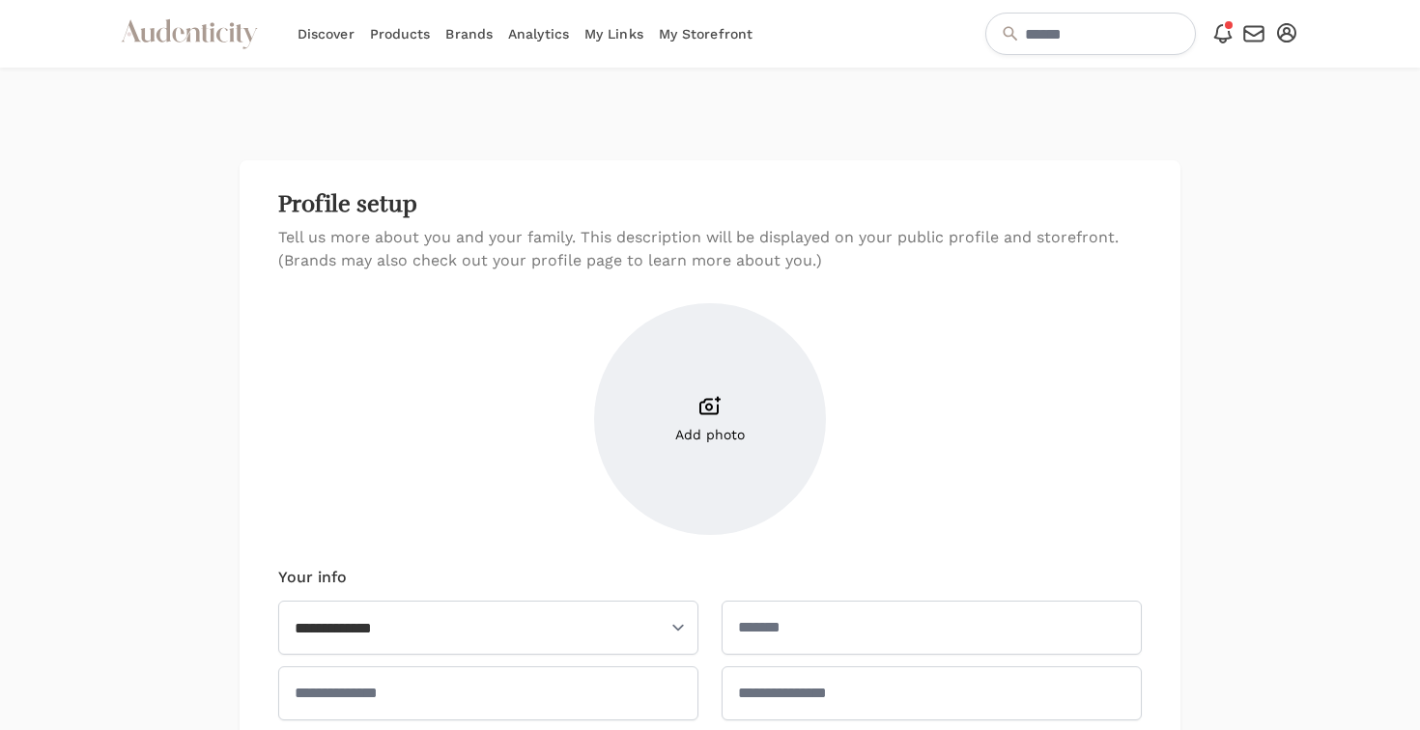
click at [1281, 39] on icon "button" at bounding box center [1286, 32] width 19 height 19
click at [1200, 63] on link "Account setup" at bounding box center [1222, 66] width 155 height 35
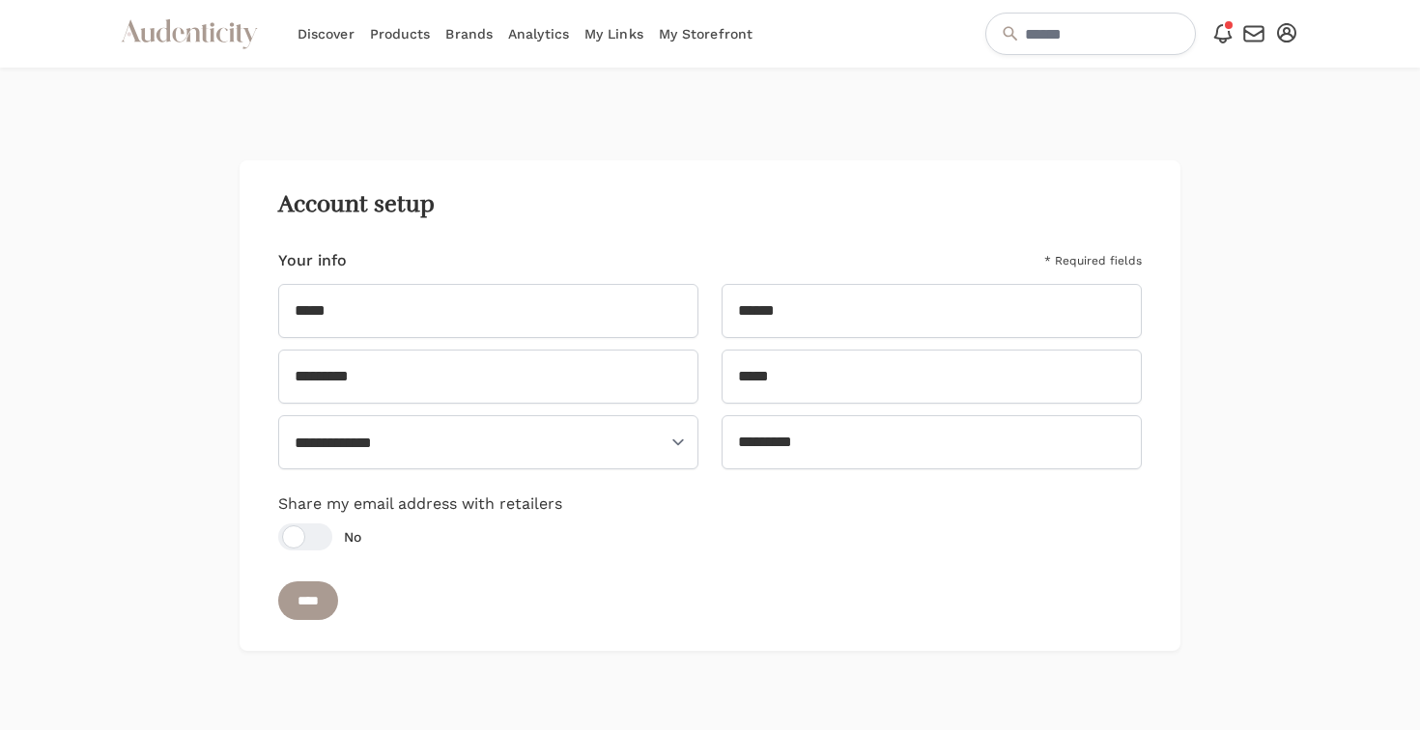
click at [1286, 40] on icon "button" at bounding box center [1286, 32] width 19 height 19
click at [559, 22] on link "Analytics" at bounding box center [538, 34] width 61 height 68
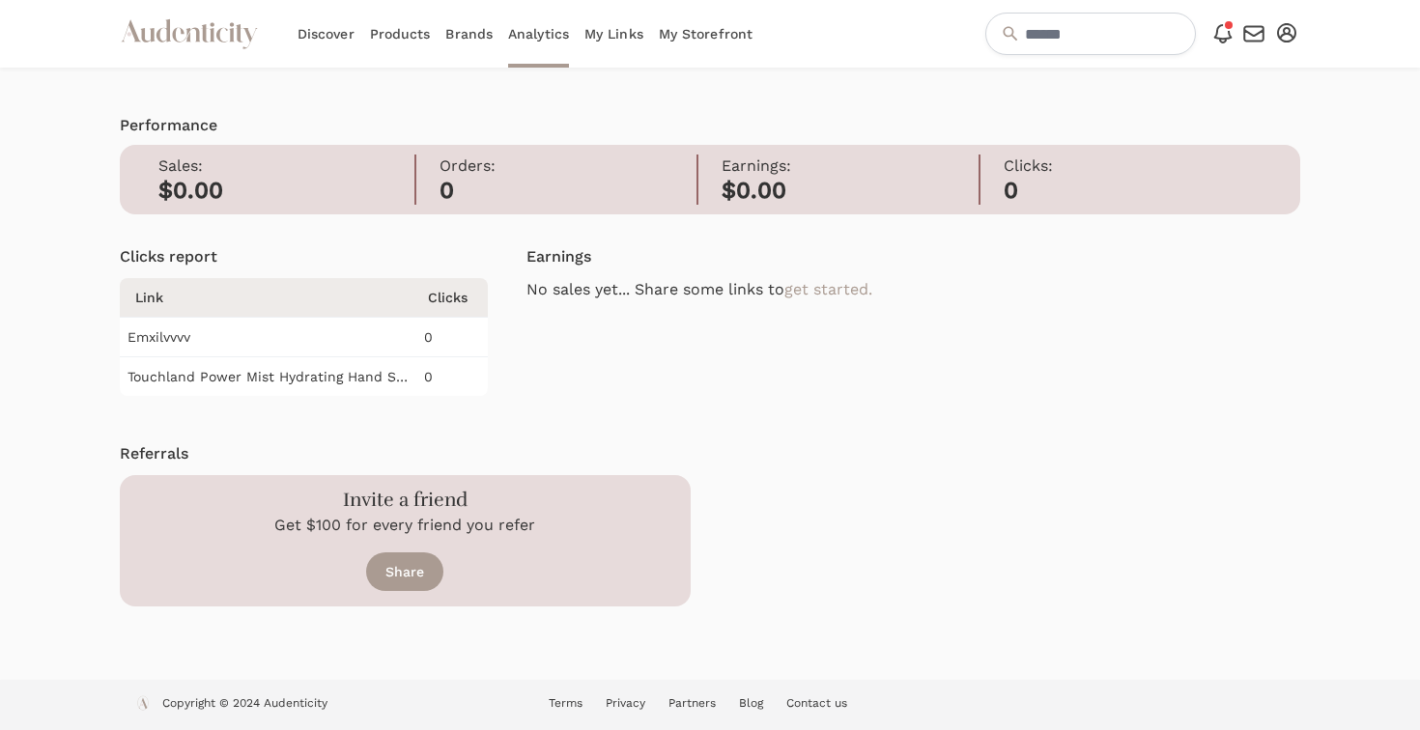
click at [550, 24] on link "Analytics" at bounding box center [538, 34] width 61 height 68
click at [401, 332] on td "Emxilvvvv" at bounding box center [270, 338] width 300 height 40
